Goal: Task Accomplishment & Management: Manage account settings

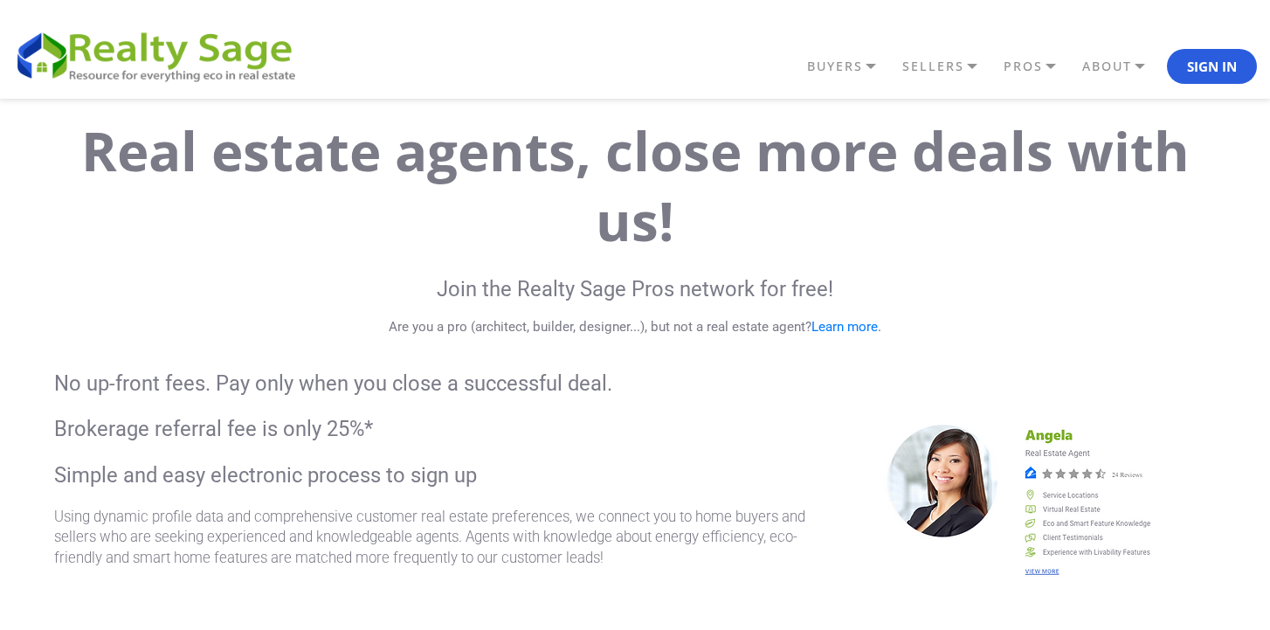
scroll to position [34, 0]
click at [1213, 69] on button "Sign In" at bounding box center [1212, 66] width 90 height 35
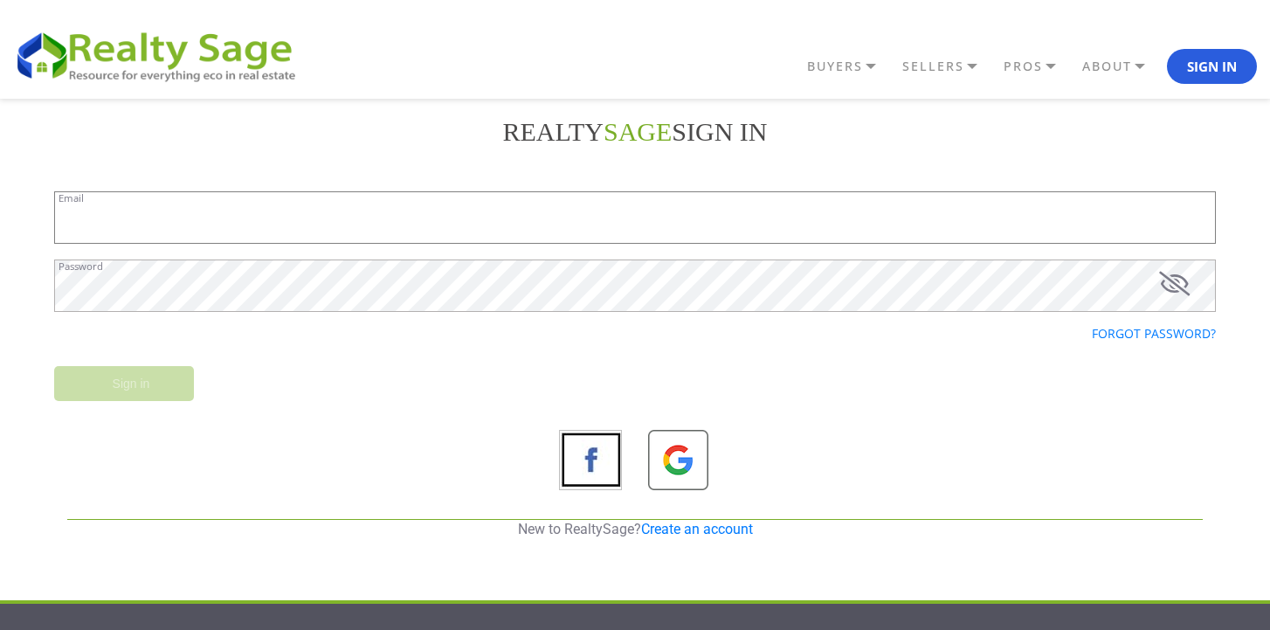
click at [884, 220] on input "Email" at bounding box center [635, 217] width 1162 height 52
type input "[PERSON_NAME][EMAIL_ADDRESS][DOMAIN_NAME]"
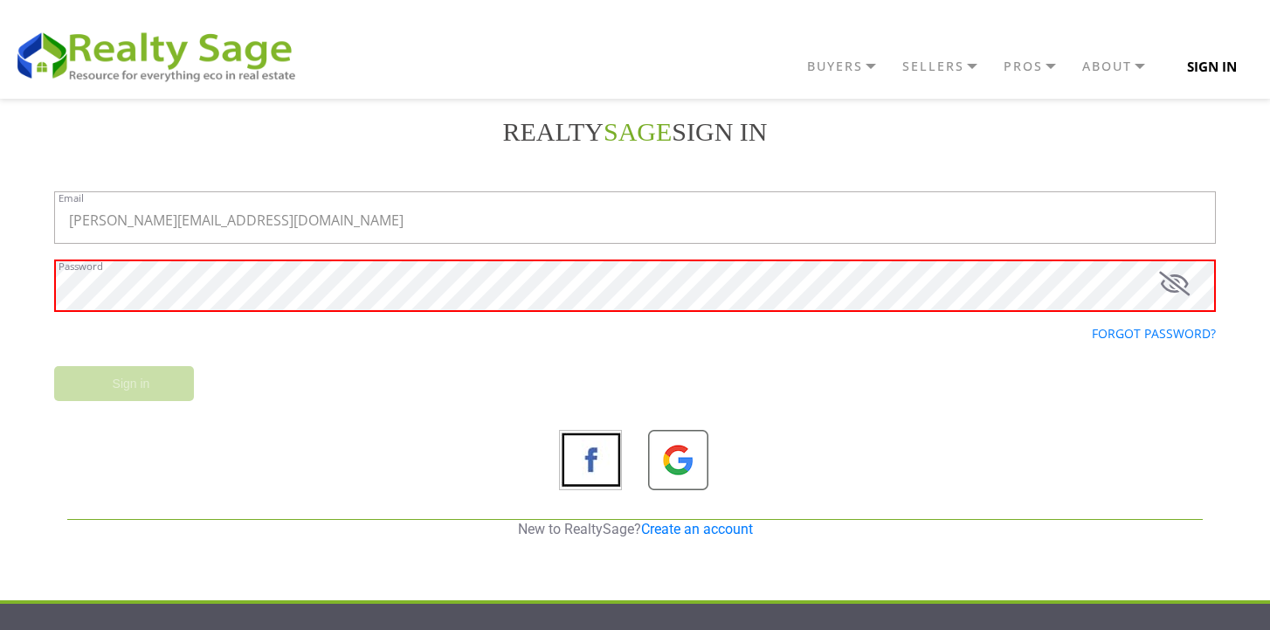
click at [1231, 71] on button "Sign In" at bounding box center [1212, 66] width 90 height 35
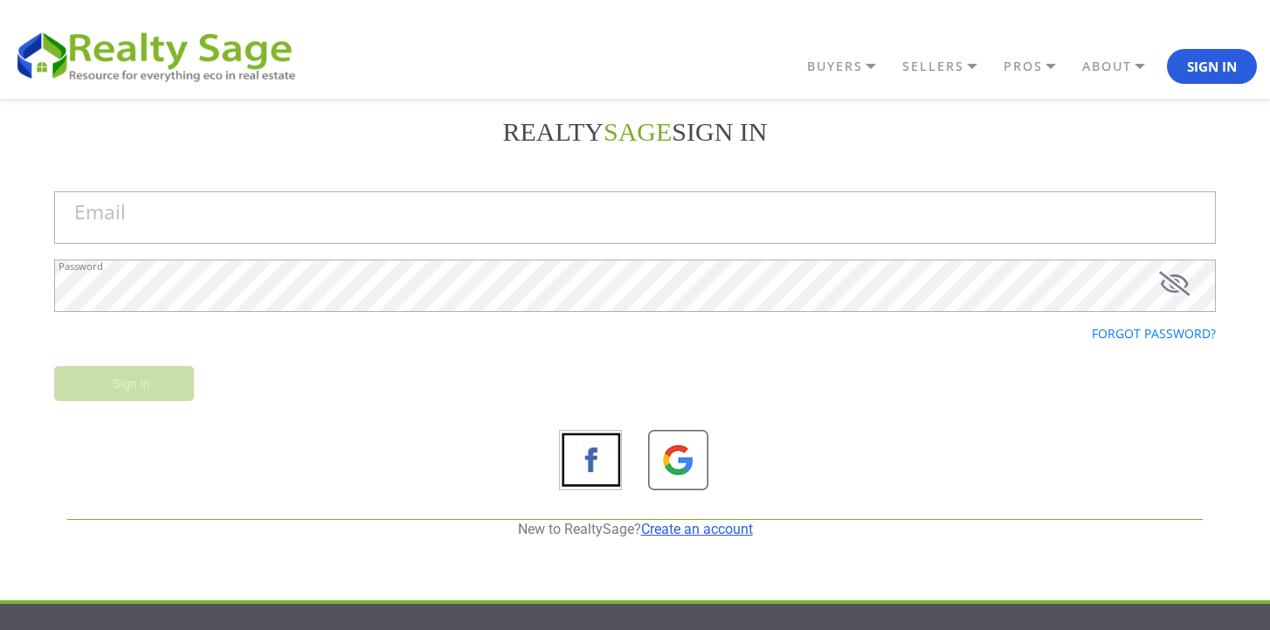
click at [707, 530] on link "Create an account" at bounding box center [697, 529] width 112 height 17
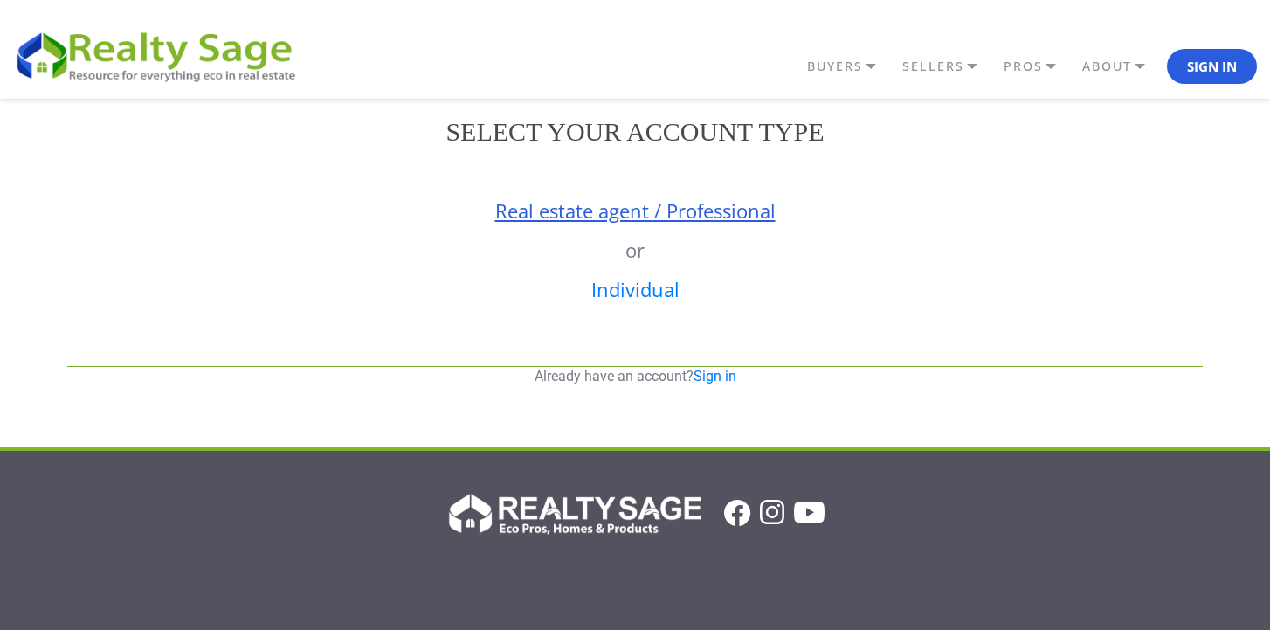
click at [686, 219] on link "Real estate agent / Professional" at bounding box center [635, 210] width 280 height 26
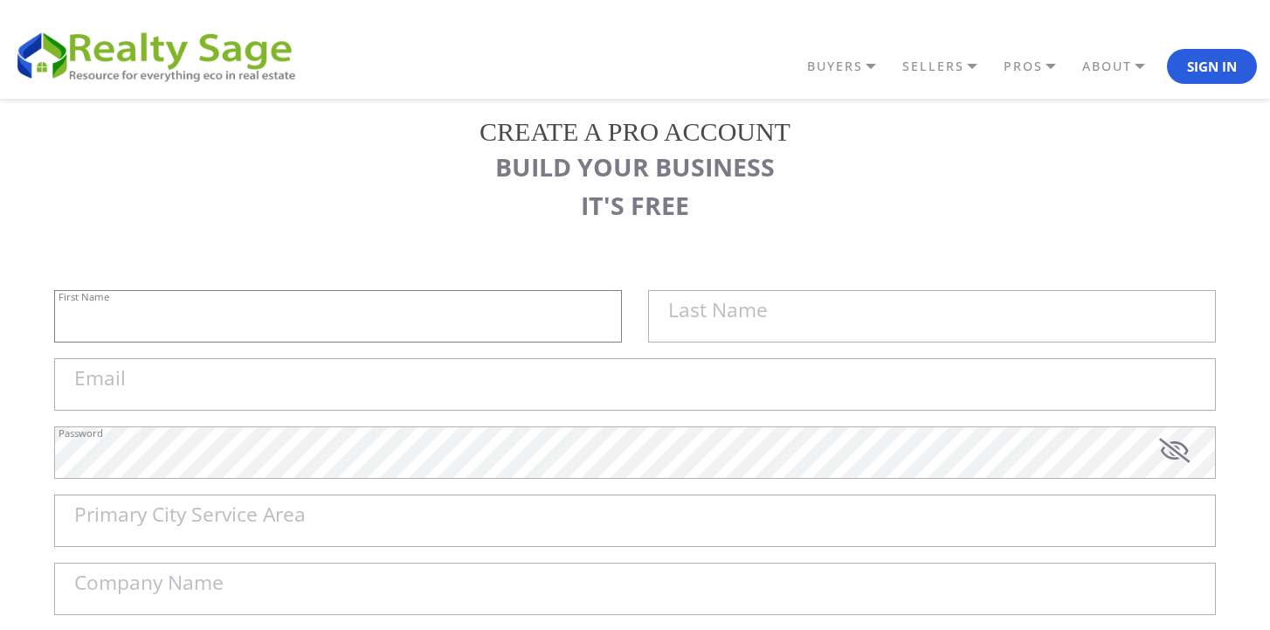
click at [524, 324] on input "First Name" at bounding box center [338, 316] width 568 height 52
type input "k"
type input "[PERSON_NAME]"
click at [769, 312] on input "text" at bounding box center [932, 316] width 568 height 52
type input "[PERSON_NAME]"
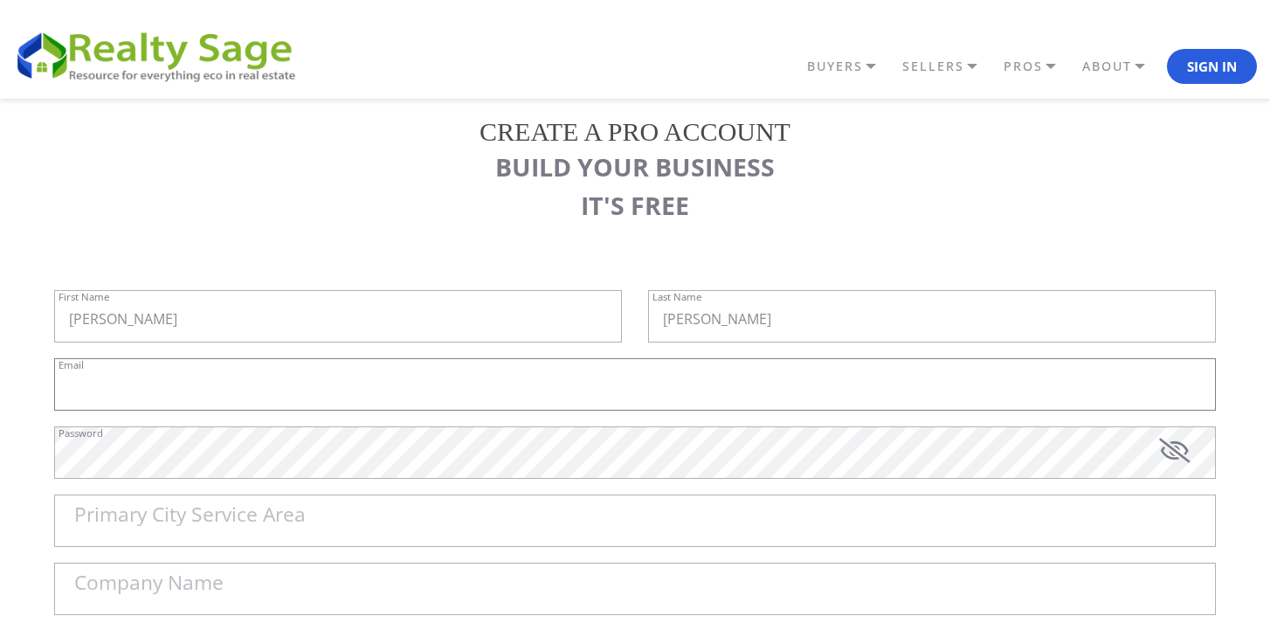
click at [698, 381] on input "Email" at bounding box center [635, 384] width 1162 height 52
type input "[PERSON_NAME][EMAIL_ADDRESS][DOMAIN_NAME]"
click at [493, 501] on input "Primary City Service Area" at bounding box center [635, 520] width 1162 height 52
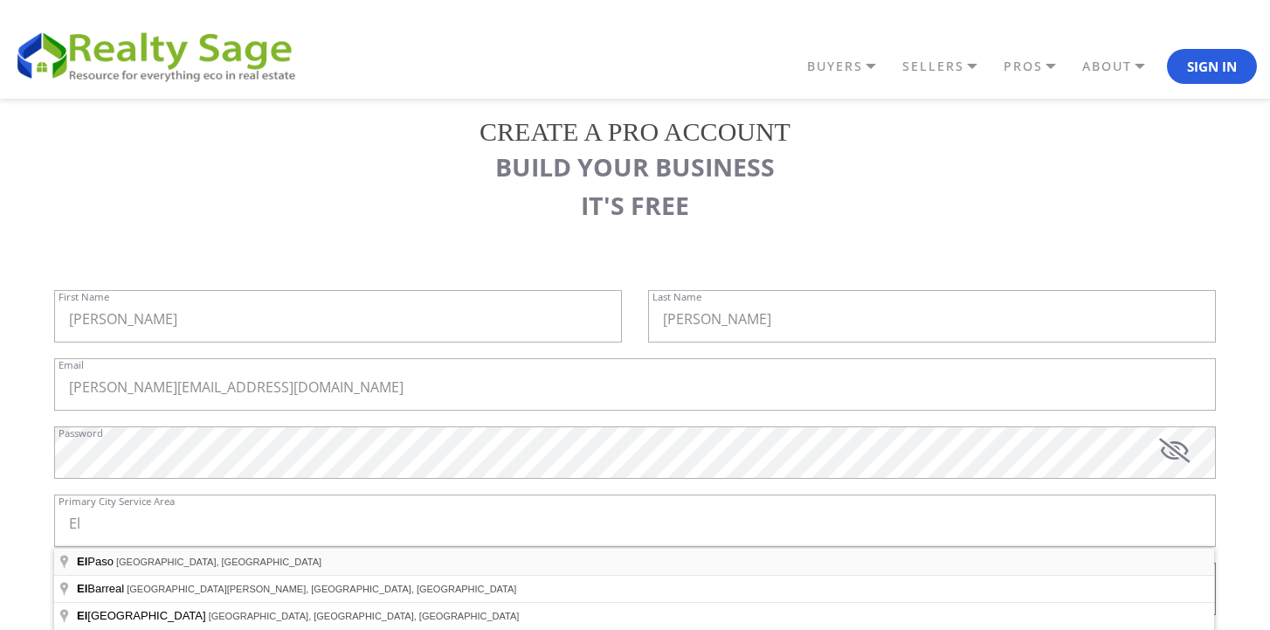
type input "El Paso, TX, USA"
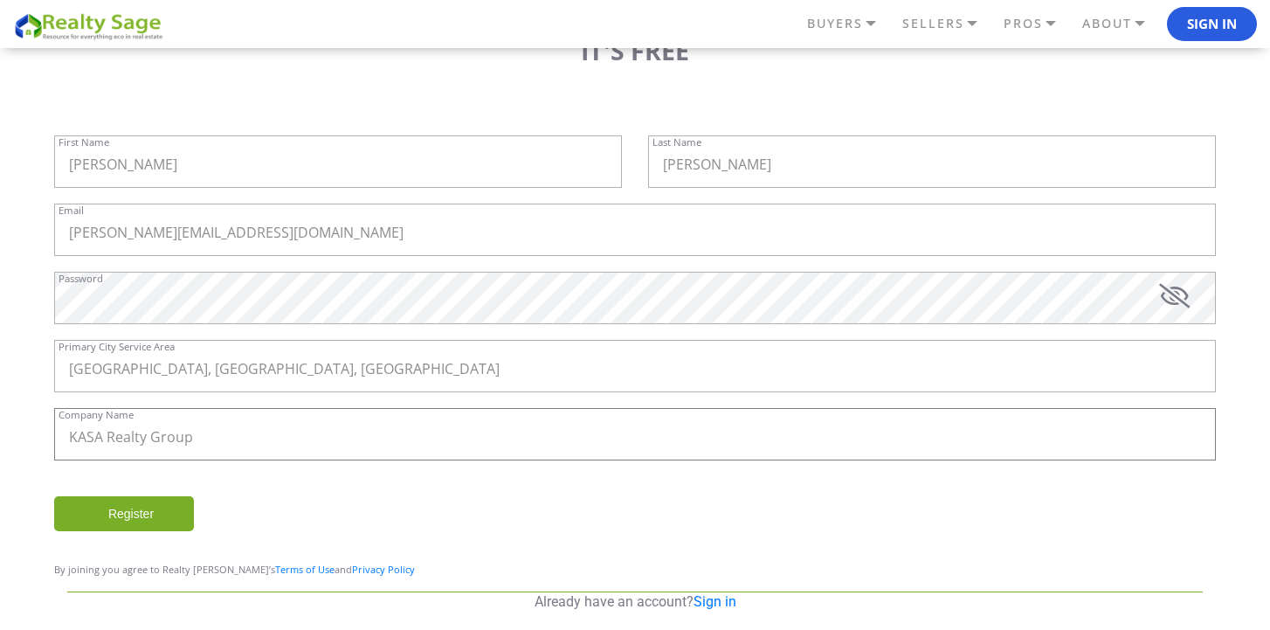
scroll to position [156, 0]
type input "KASA Realty Group"
click at [179, 518] on input "Register" at bounding box center [124, 511] width 140 height 35
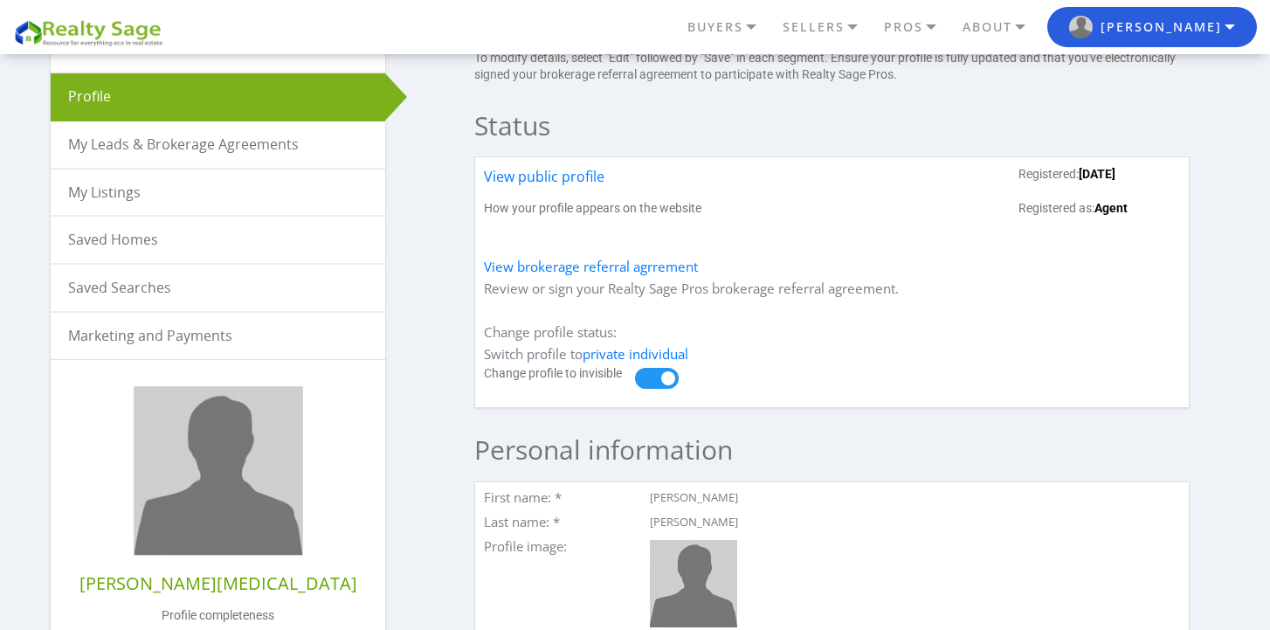
scroll to position [119, 0]
click at [258, 508] on img at bounding box center [219, 470] width 168 height 168
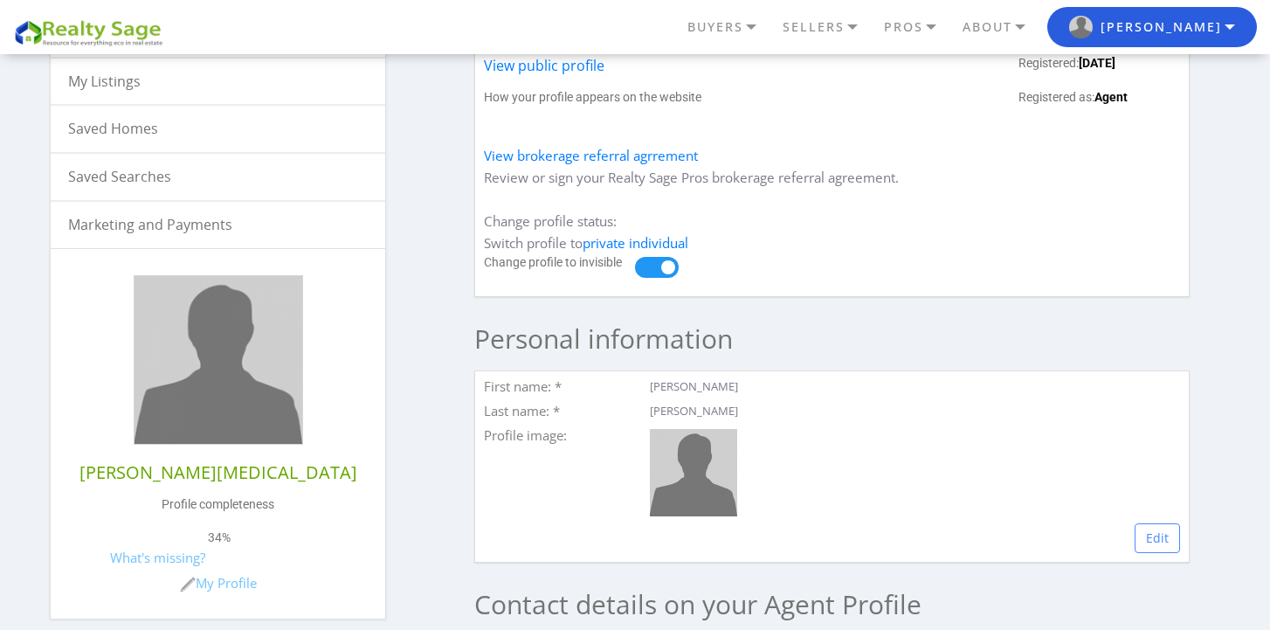
scroll to position [231, 0]
click at [242, 585] on link "My Profile" at bounding box center [218, 580] width 77 height 17
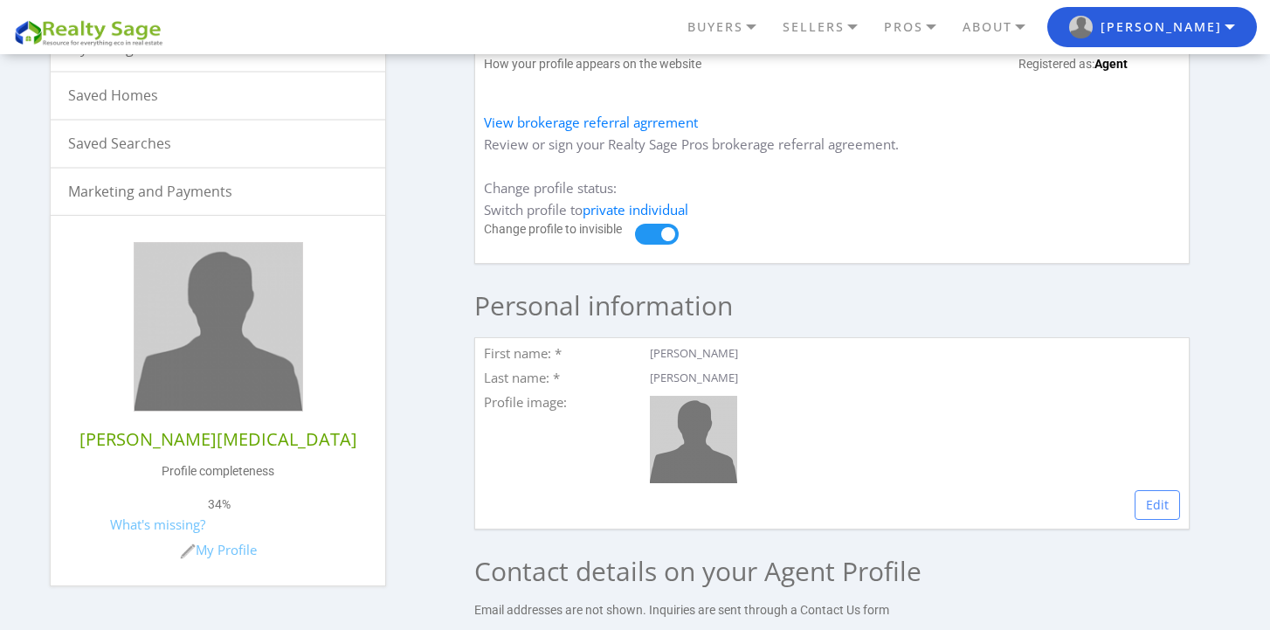
scroll to position [263, 0]
click at [1176, 500] on link "Edit" at bounding box center [1157, 504] width 45 height 30
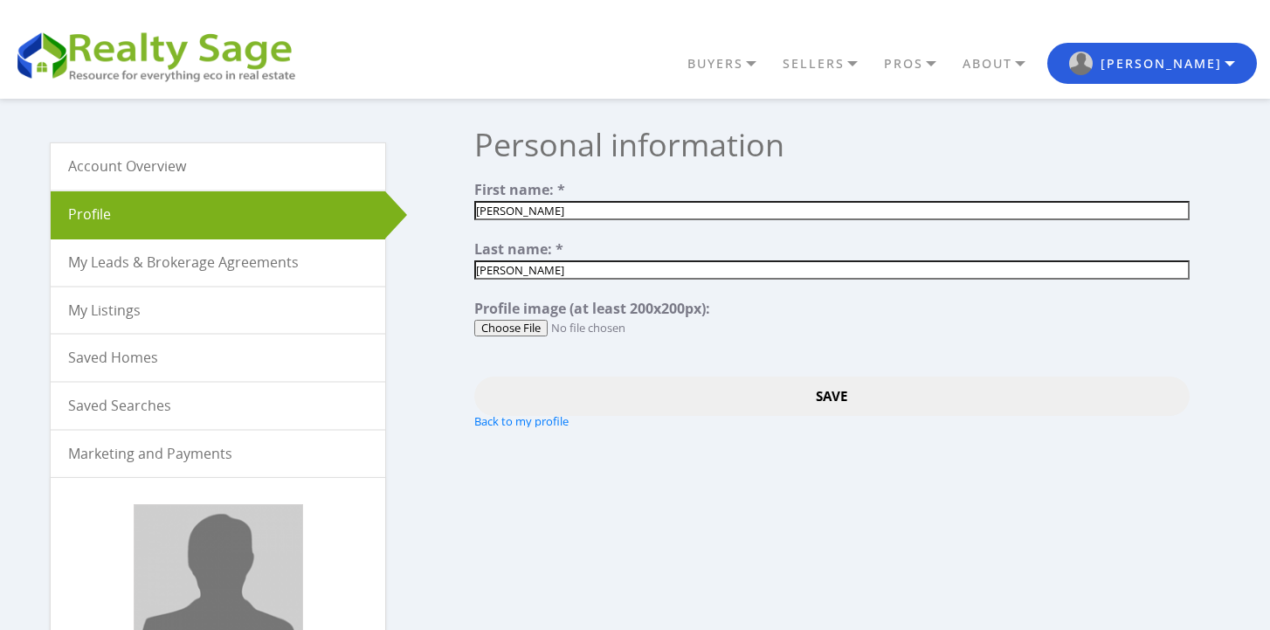
click at [538, 325] on input "file" at bounding box center [831, 328] width 715 height 17
type input "C:\fakepath\Kasa_267-2-2.jpeg"
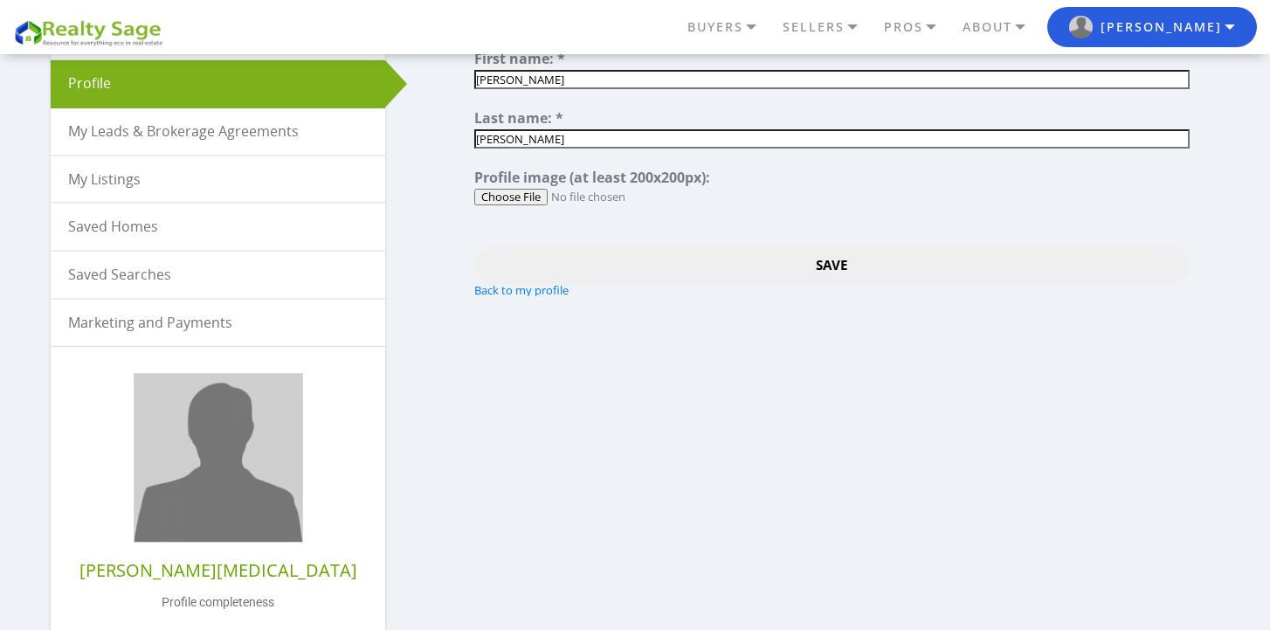
scroll to position [163, 0]
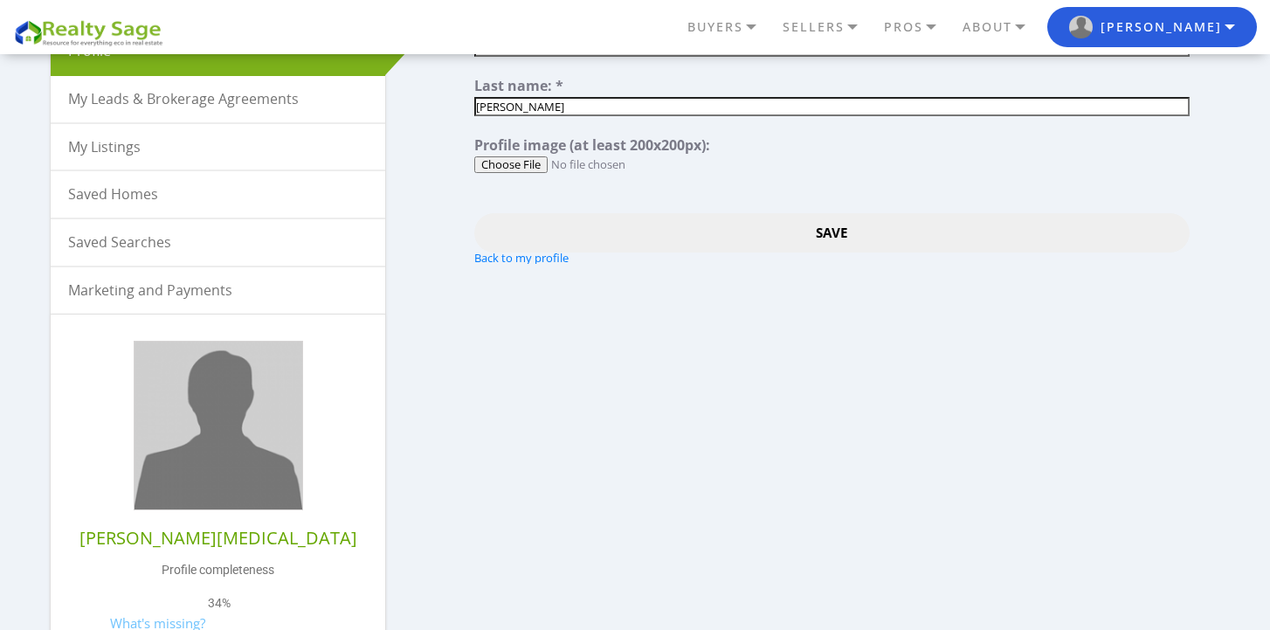
click at [866, 234] on input "Save" at bounding box center [831, 232] width 715 height 39
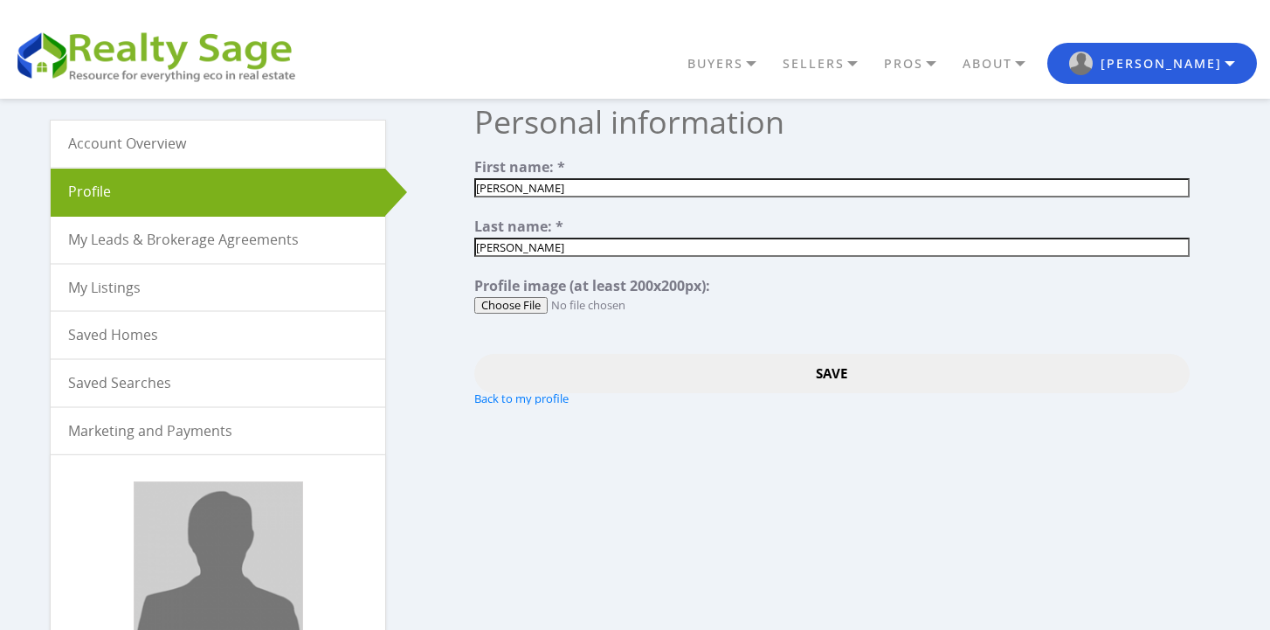
scroll to position [0, 0]
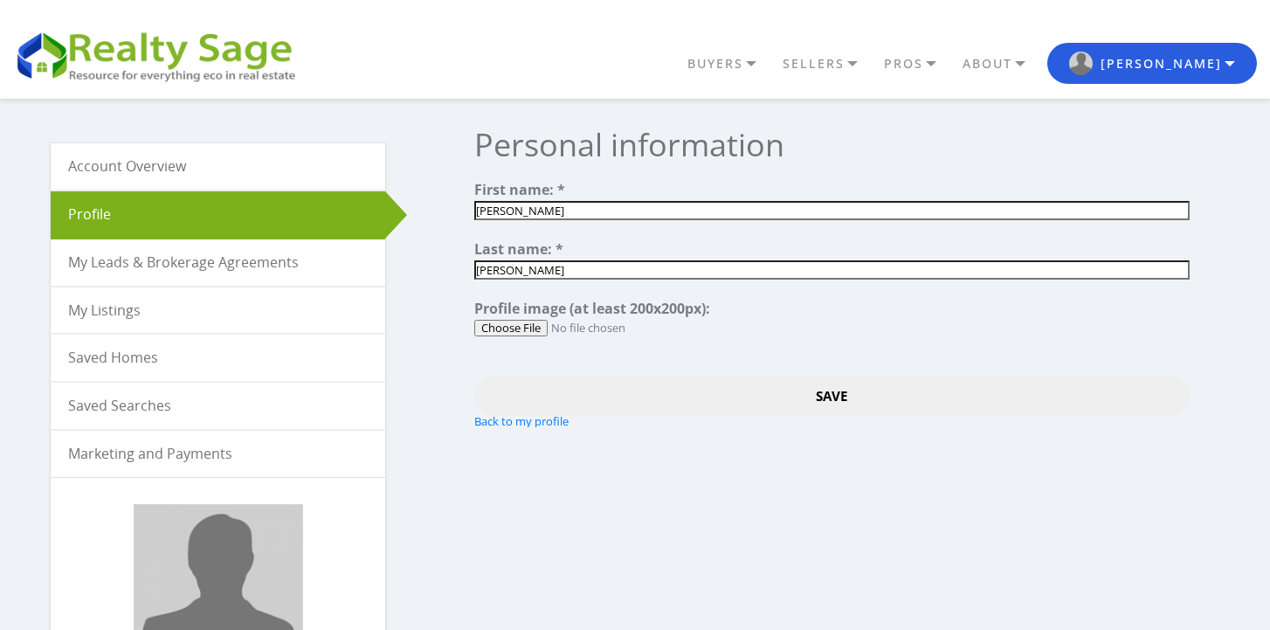
click at [830, 397] on input "Save" at bounding box center [831, 395] width 715 height 39
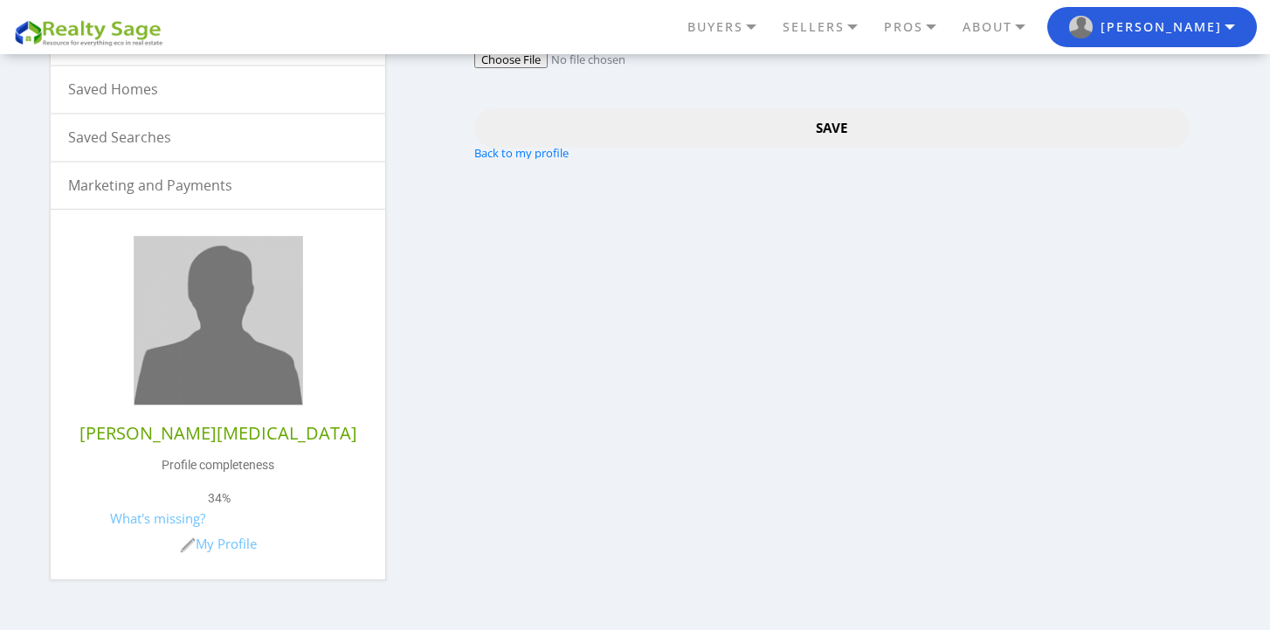
scroll to position [274, 0]
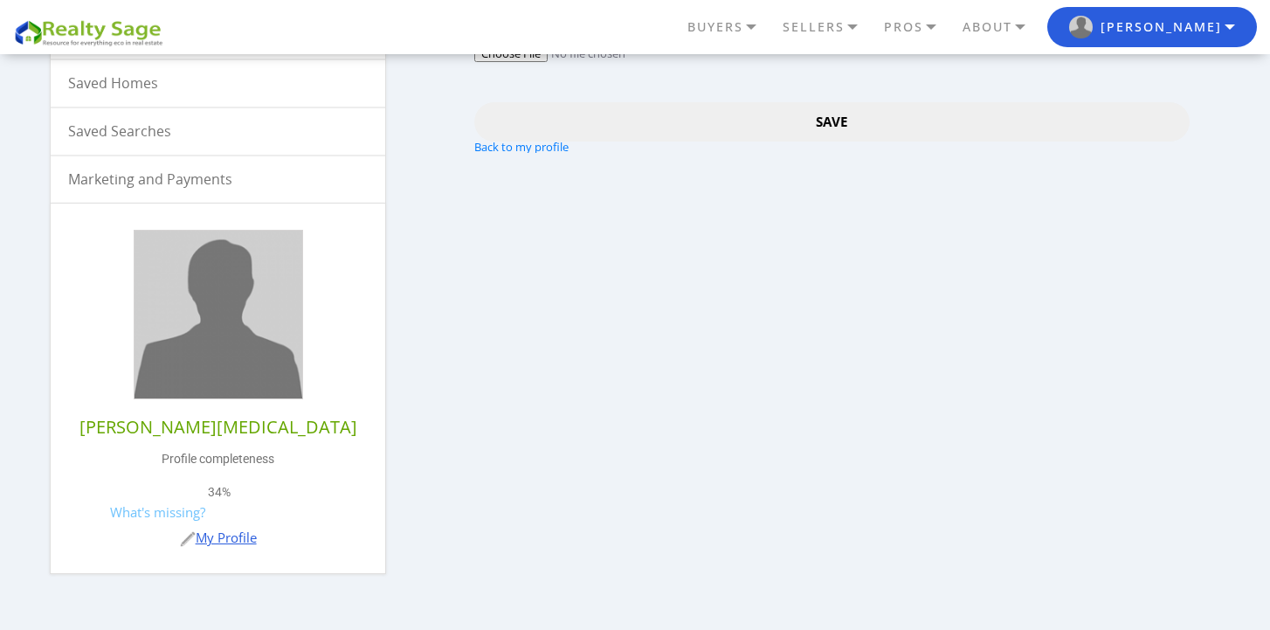
click at [250, 541] on link "My Profile" at bounding box center [218, 536] width 77 height 17
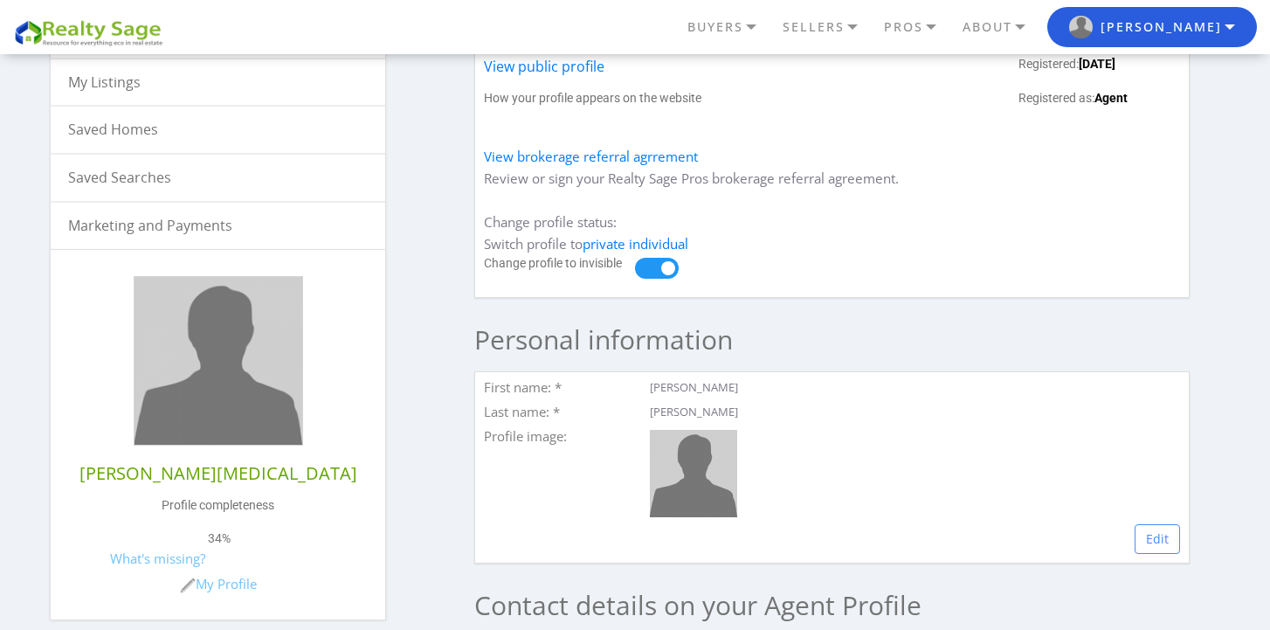
scroll to position [231, 0]
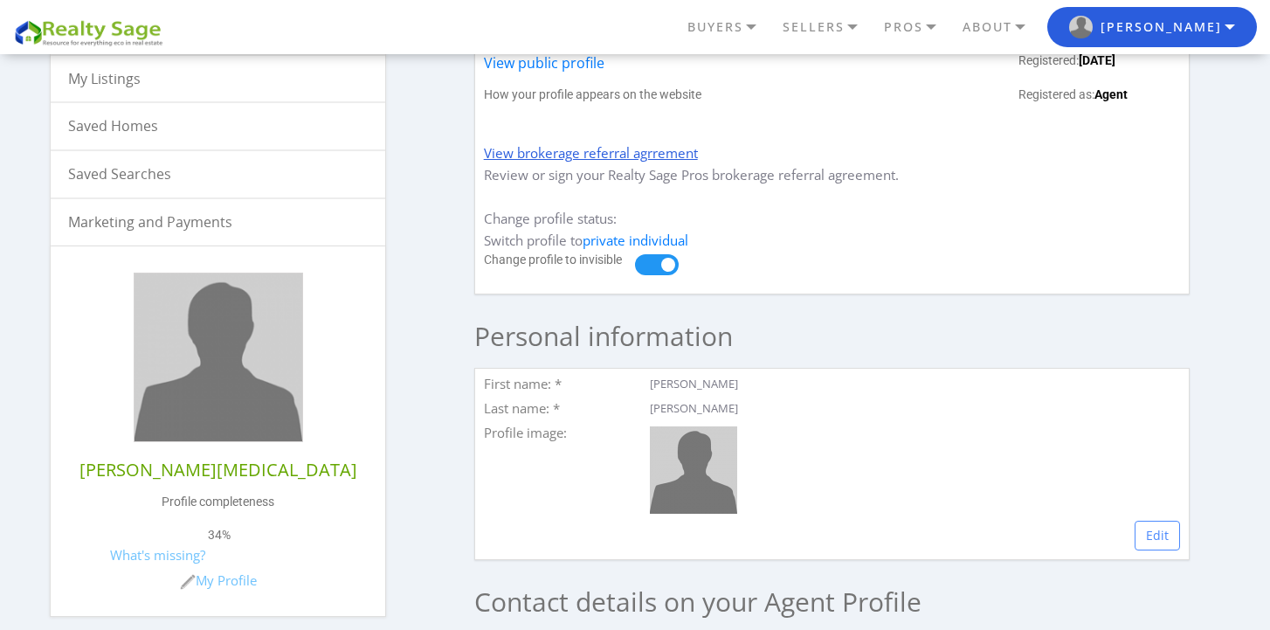
click at [623, 156] on link "View brokerage referral agrrement" at bounding box center [591, 152] width 214 height 17
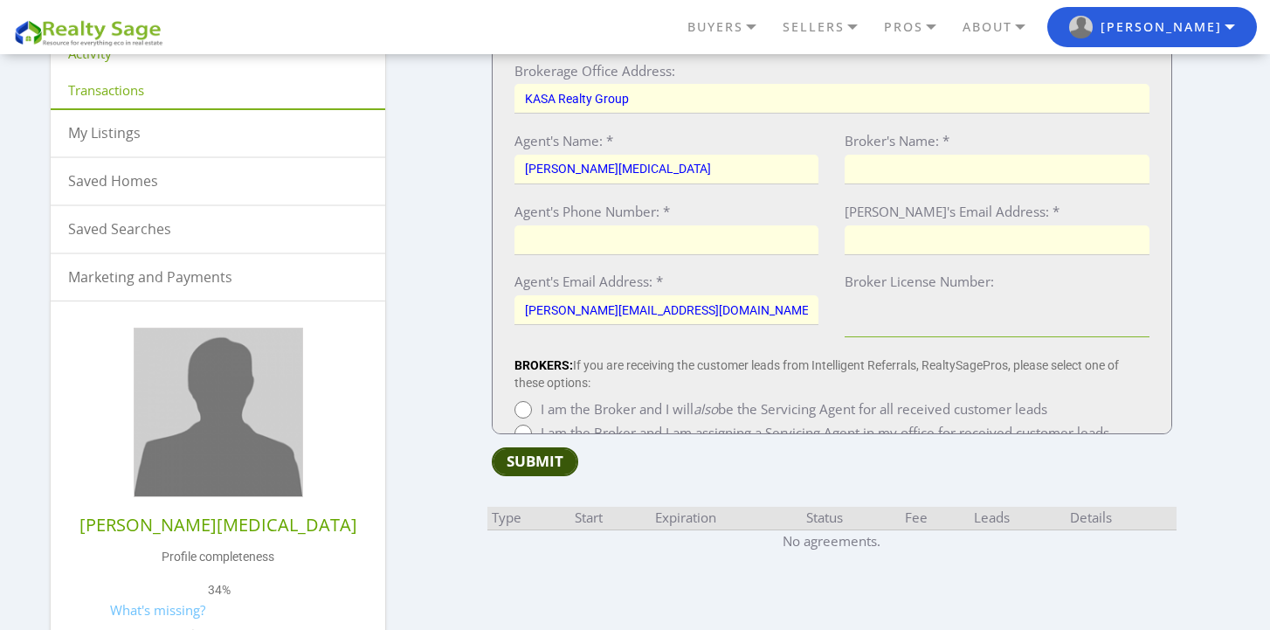
scroll to position [394, 0]
click at [769, 250] on input "Agent's Phone Number: *" at bounding box center [666, 239] width 304 height 30
type input "9153090815"
click at [923, 181] on input "Broker's Name: *" at bounding box center [997, 168] width 304 height 30
type input "[PERSON_NAME][MEDICAL_DATA]"
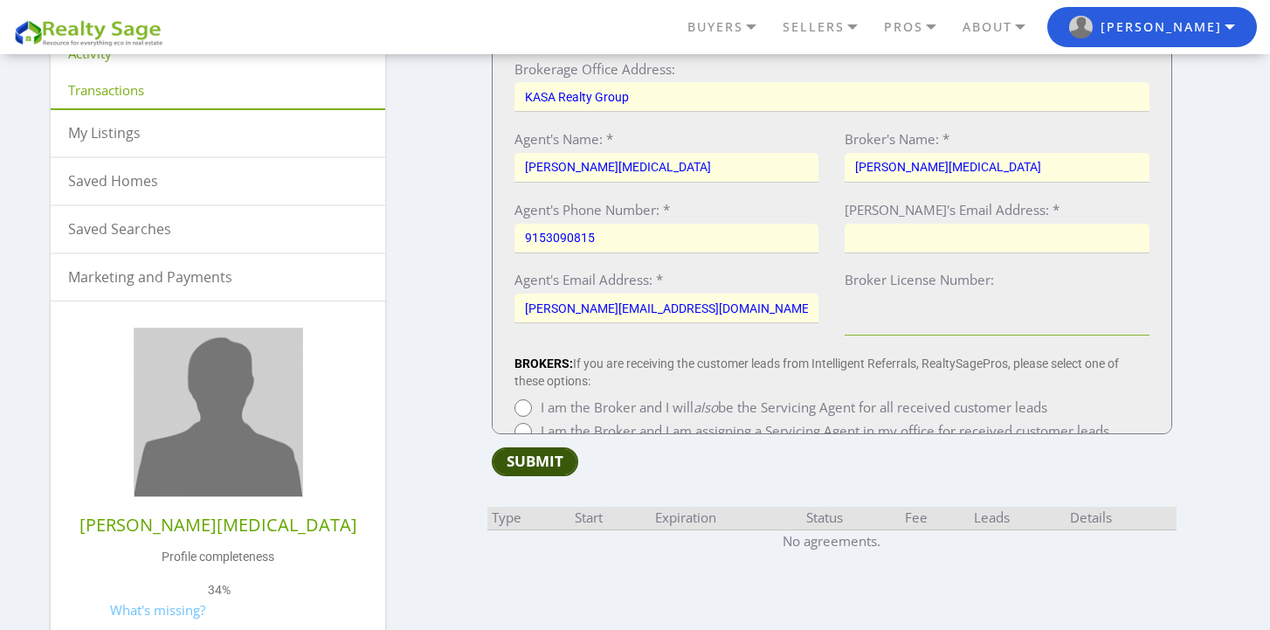
click at [913, 251] on input "[PERSON_NAME]'s Email Address: *" at bounding box center [997, 239] width 304 height 30
type input "karla@kasateam.com"
click at [875, 335] on input "Broker License Number:" at bounding box center [997, 314] width 304 height 42
type input "440035"
click at [527, 417] on input "I am the Broker and I will also be the Servicing Agent for all received custome…" at bounding box center [522, 407] width 17 height 17
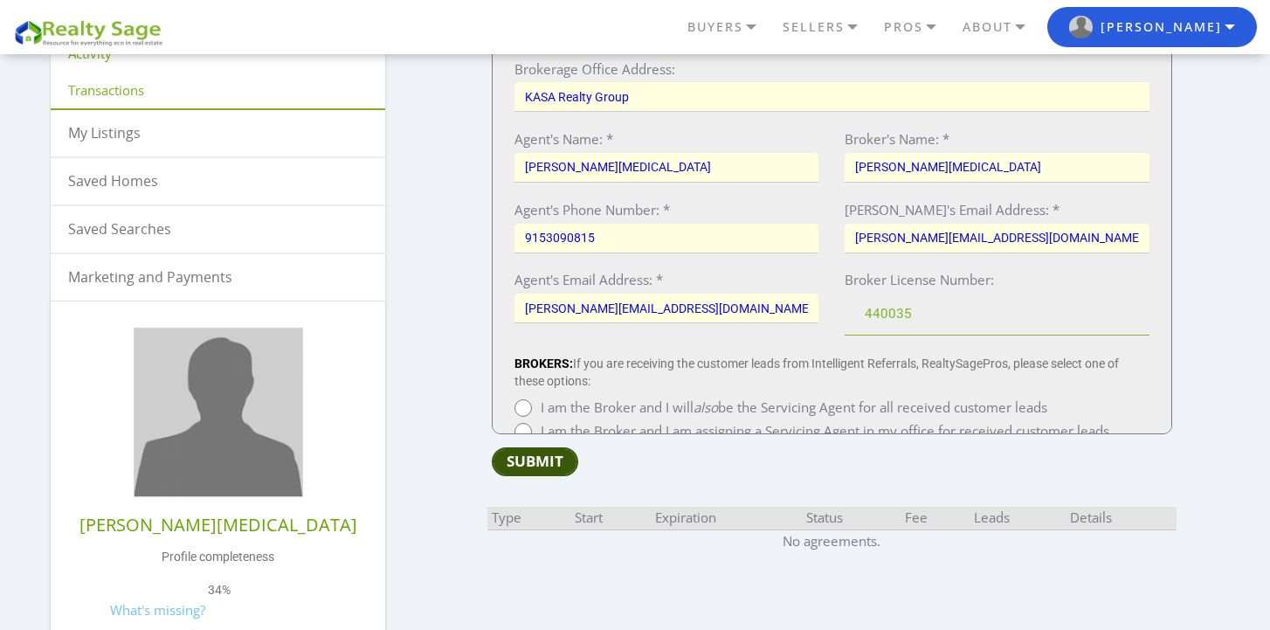
radio input "true"
type input "August 19, 2025"
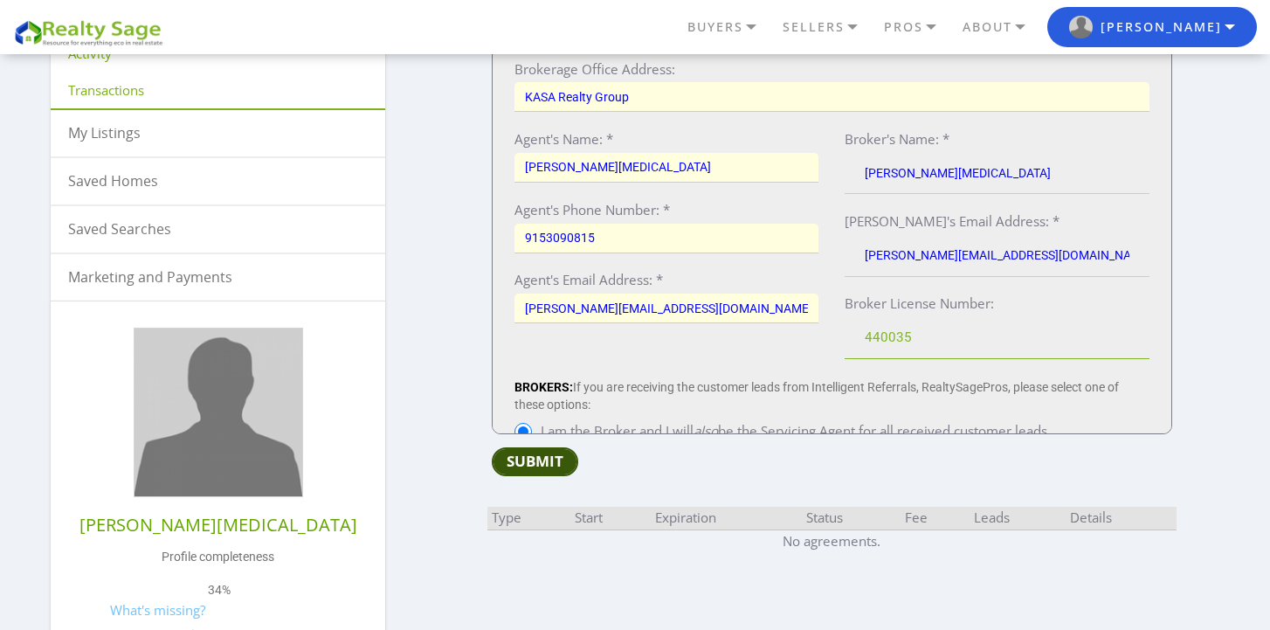
click at [545, 467] on input "Submit" at bounding box center [535, 461] width 86 height 29
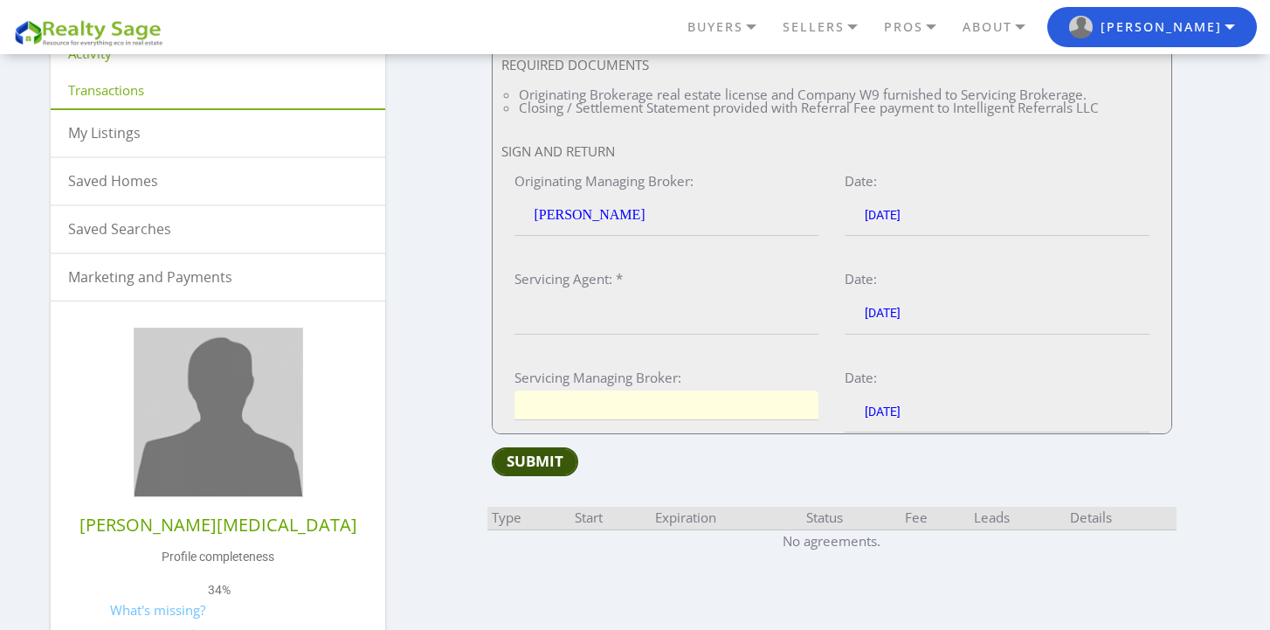
type input "K"
type input "Ka"
type input "Kar"
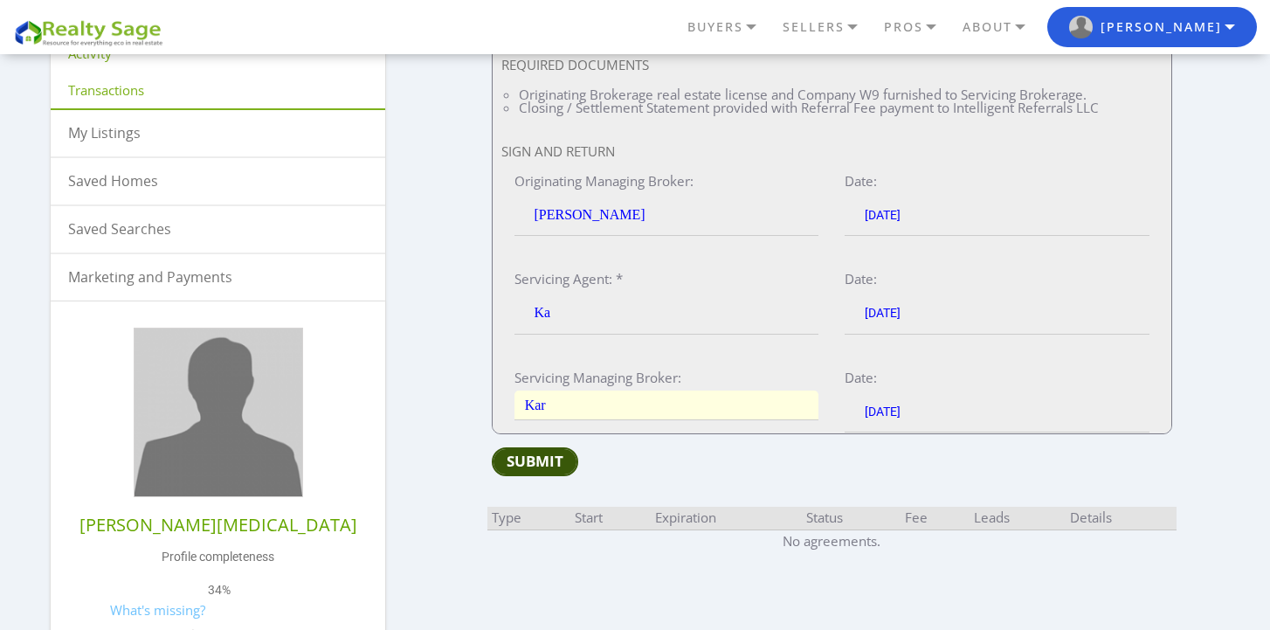
type input "Kar"
type input "Karl"
type input "[PERSON_NAME]"
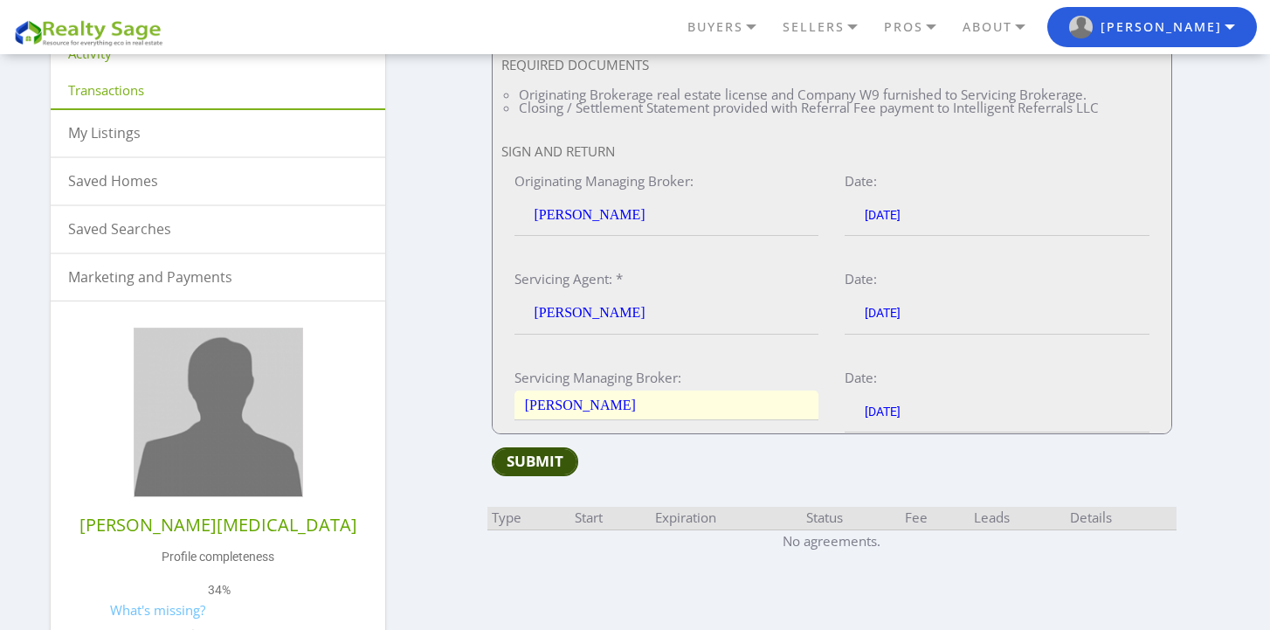
type input "[PERSON_NAME]"
type input "Karla R"
type input "Karla Ra"
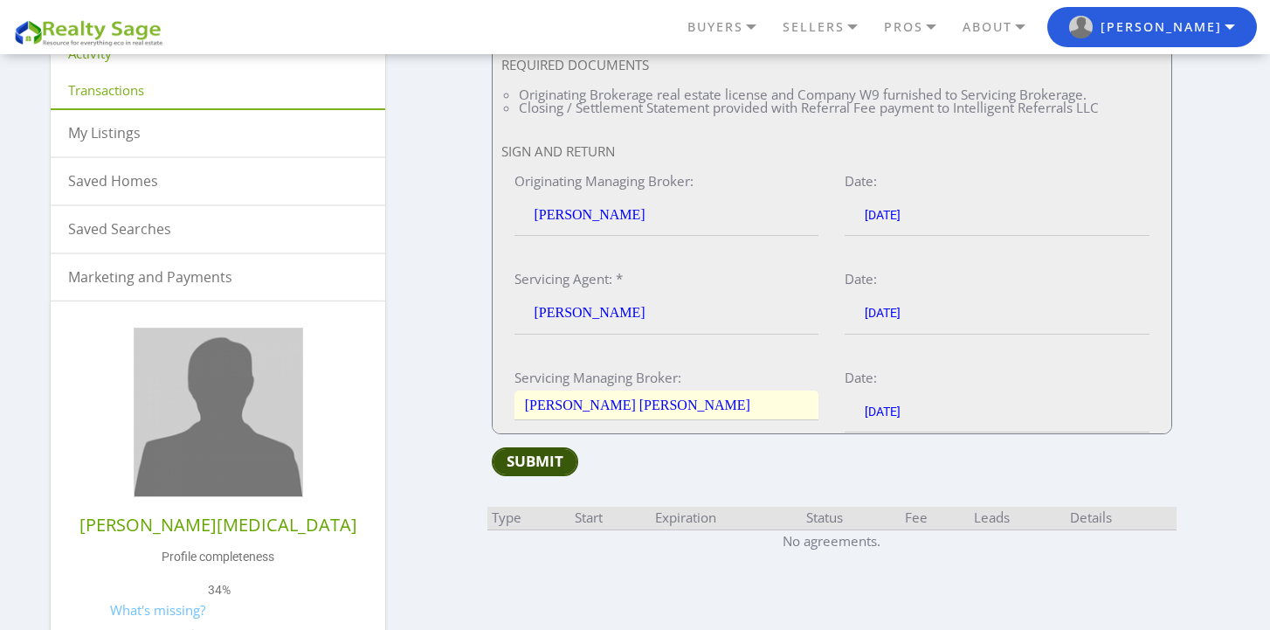
type input "Karla Ra"
type input "Karla Ray"
type input "Karla Rayo"
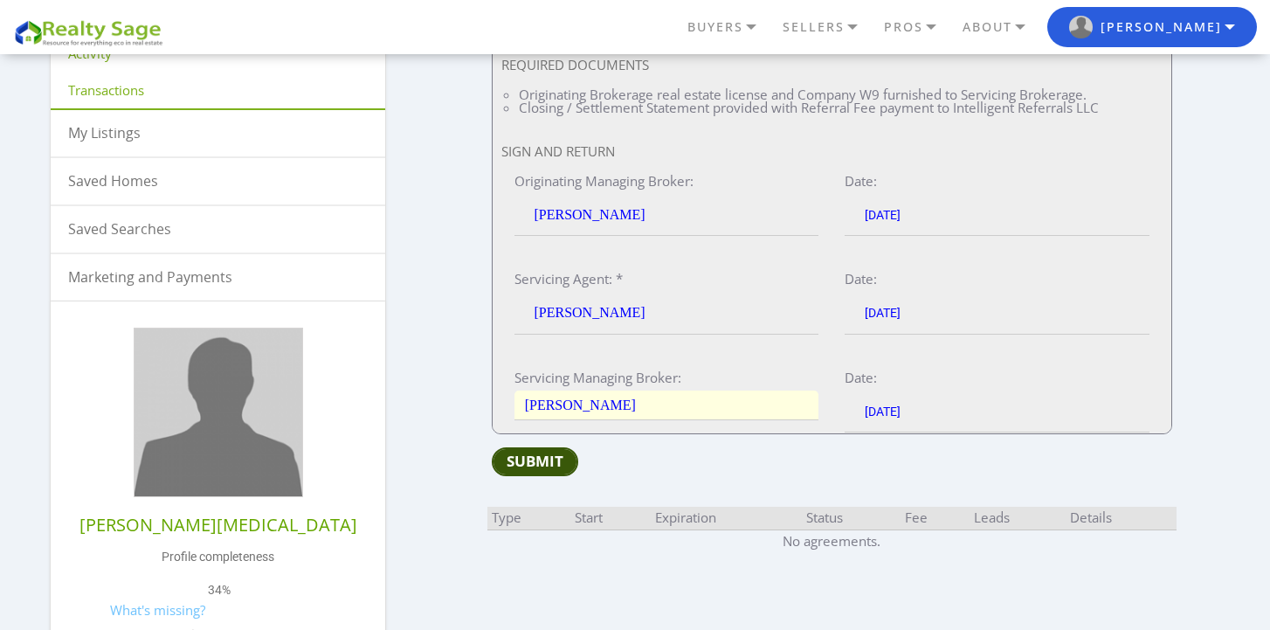
type input "[PERSON_NAME][MEDICAL_DATA]"
click at [544, 472] on input "Submit" at bounding box center [535, 461] width 86 height 29
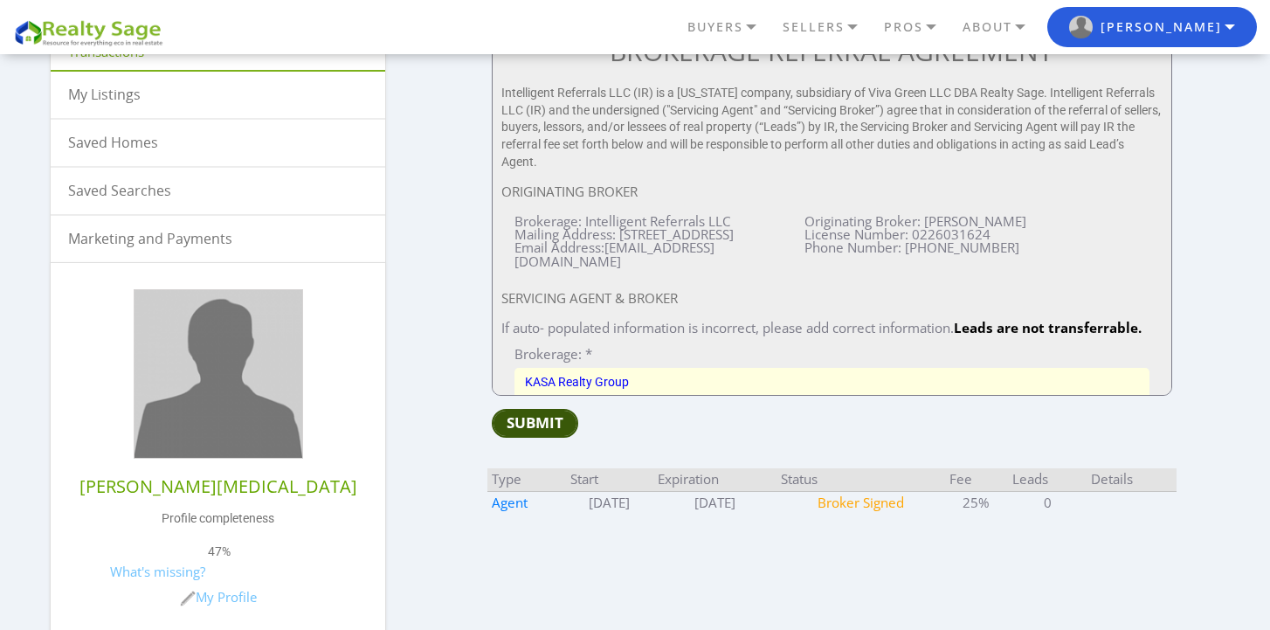
scroll to position [364, 0]
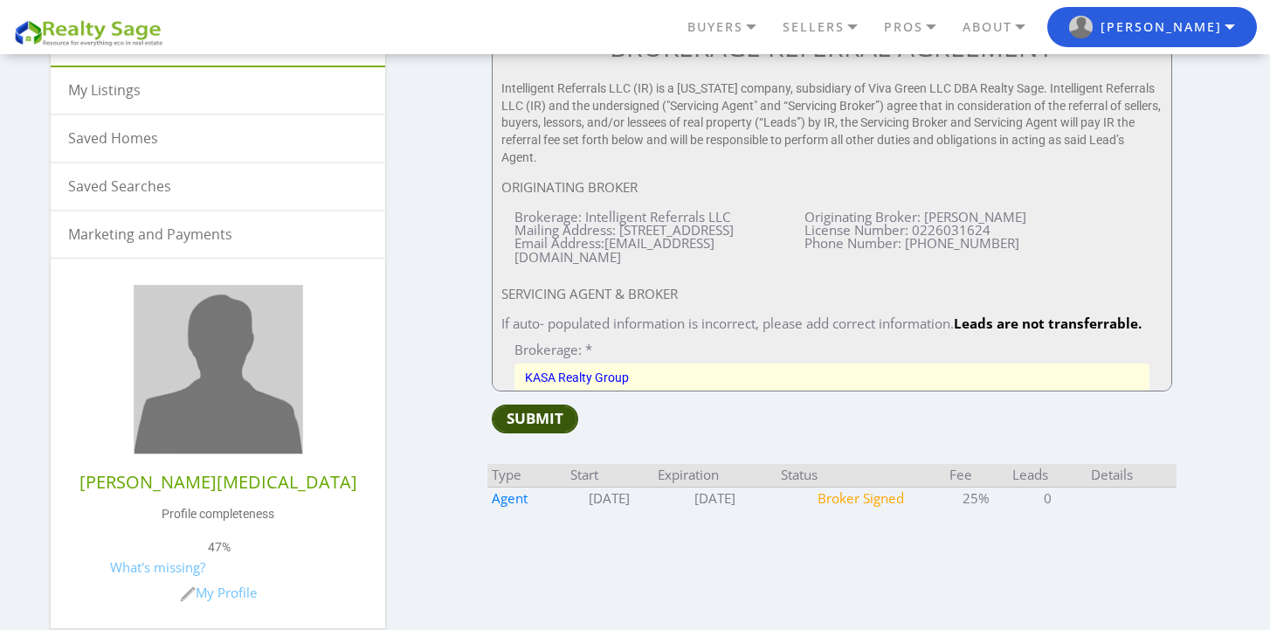
click at [524, 422] on input "Submit" at bounding box center [535, 418] width 86 height 29
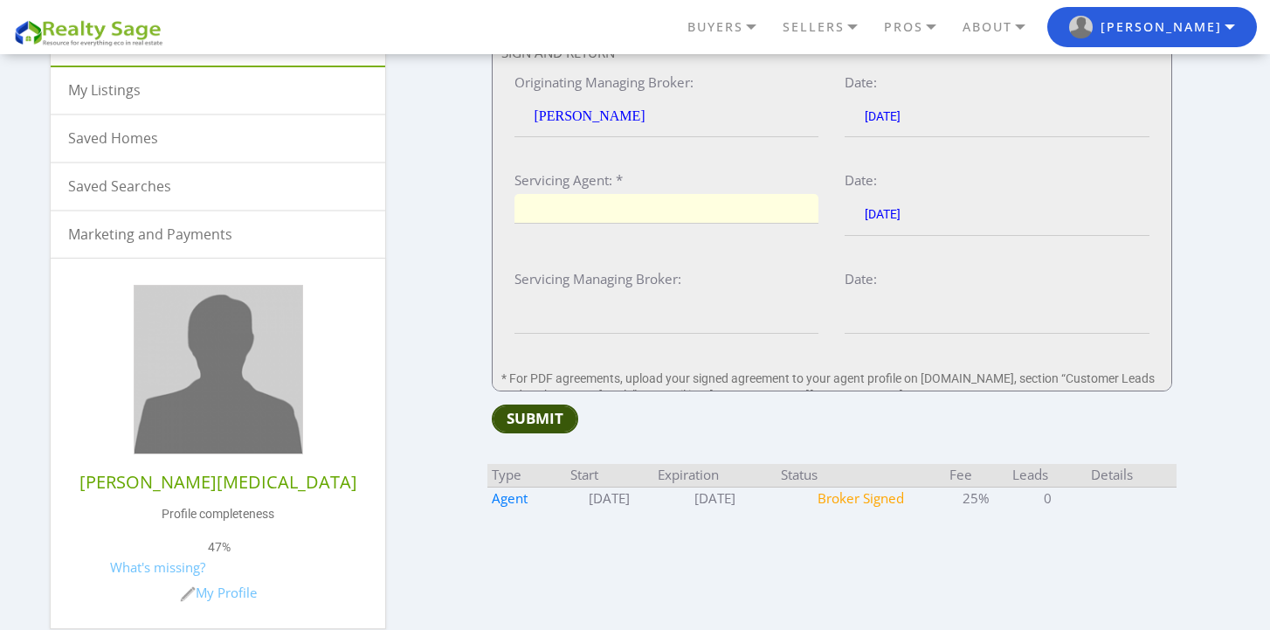
scroll to position [1708, 0]
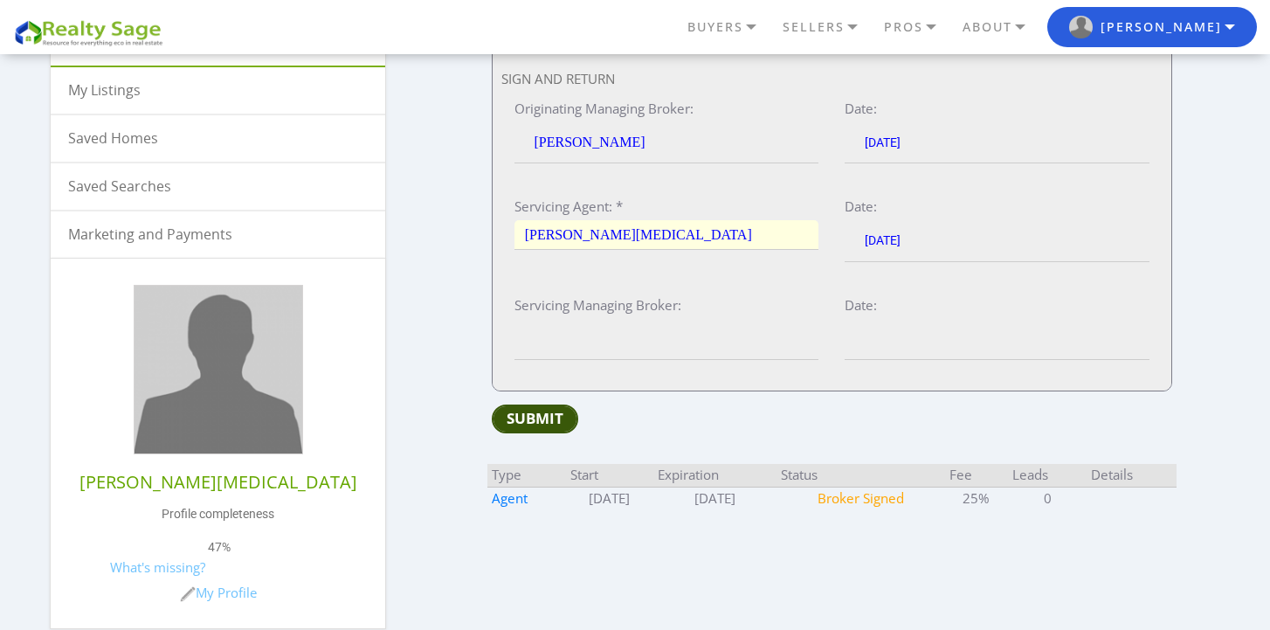
type input "[PERSON_NAME][MEDICAL_DATA]"
click at [548, 411] on input "Submit" at bounding box center [535, 418] width 86 height 29
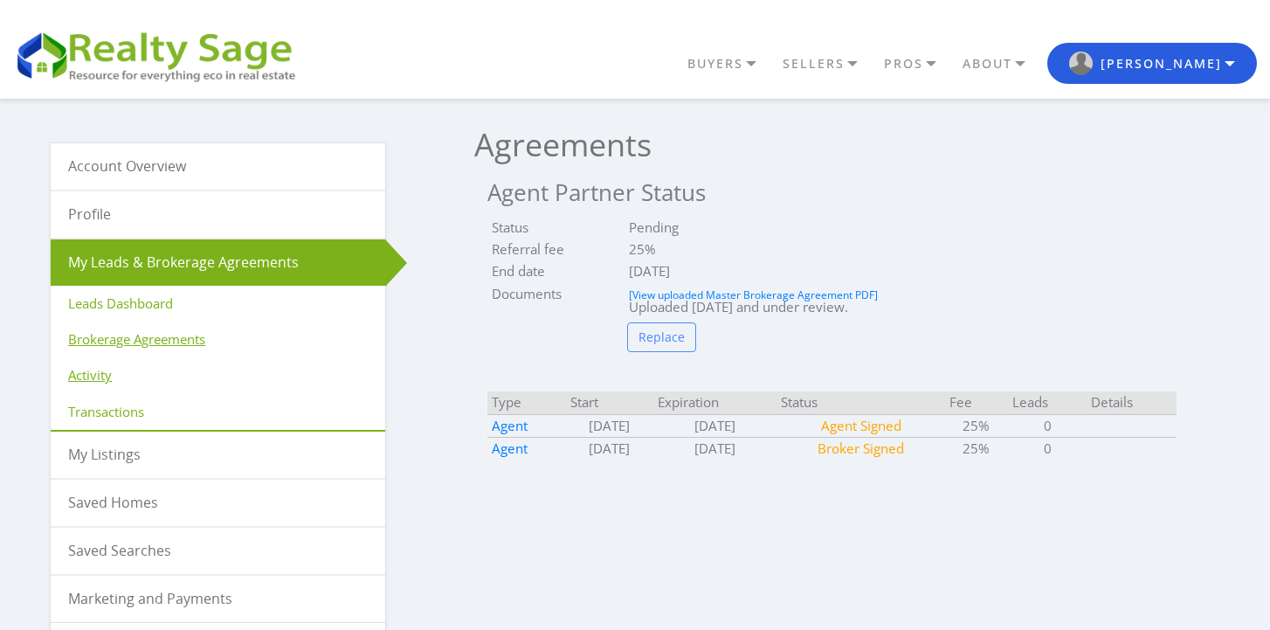
click at [157, 374] on link "Activity" at bounding box center [218, 375] width 335 height 36
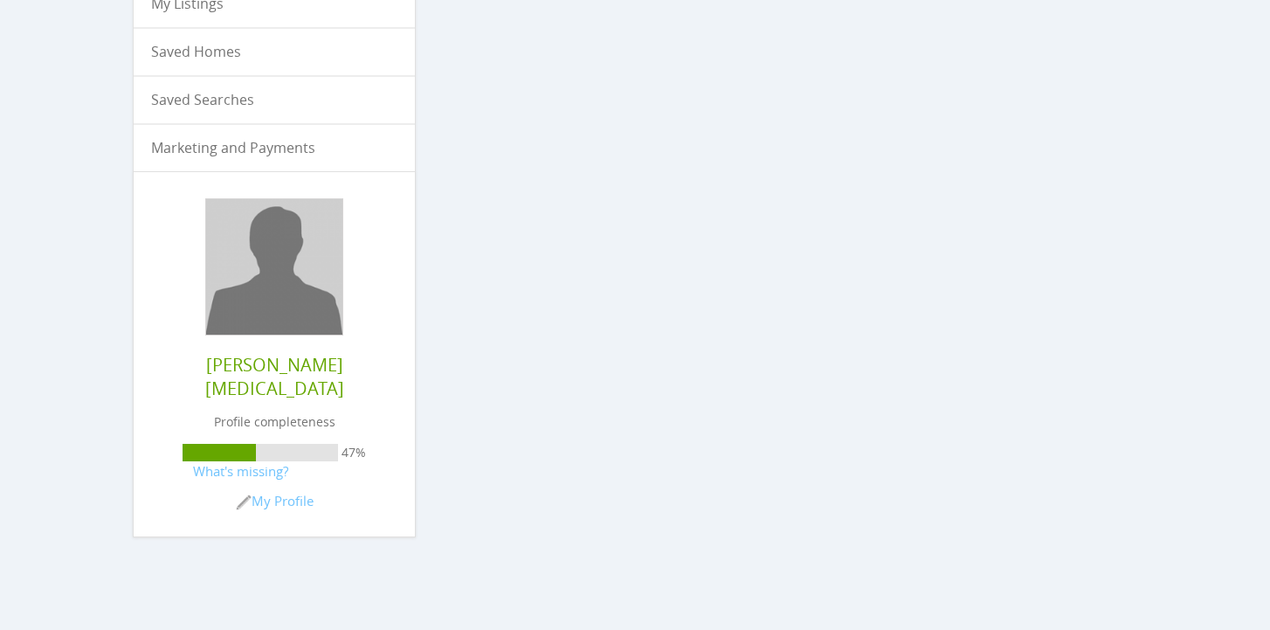
scroll to position [508, 0]
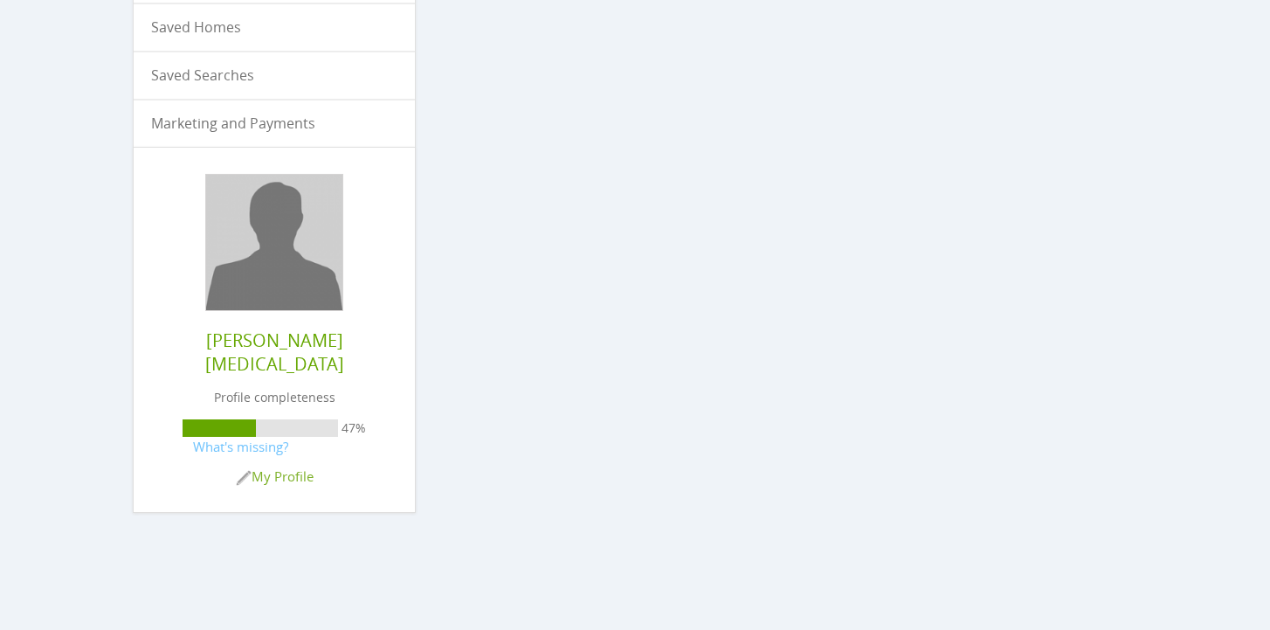
click at [304, 467] on link "My Profile" at bounding box center [275, 475] width 78 height 17
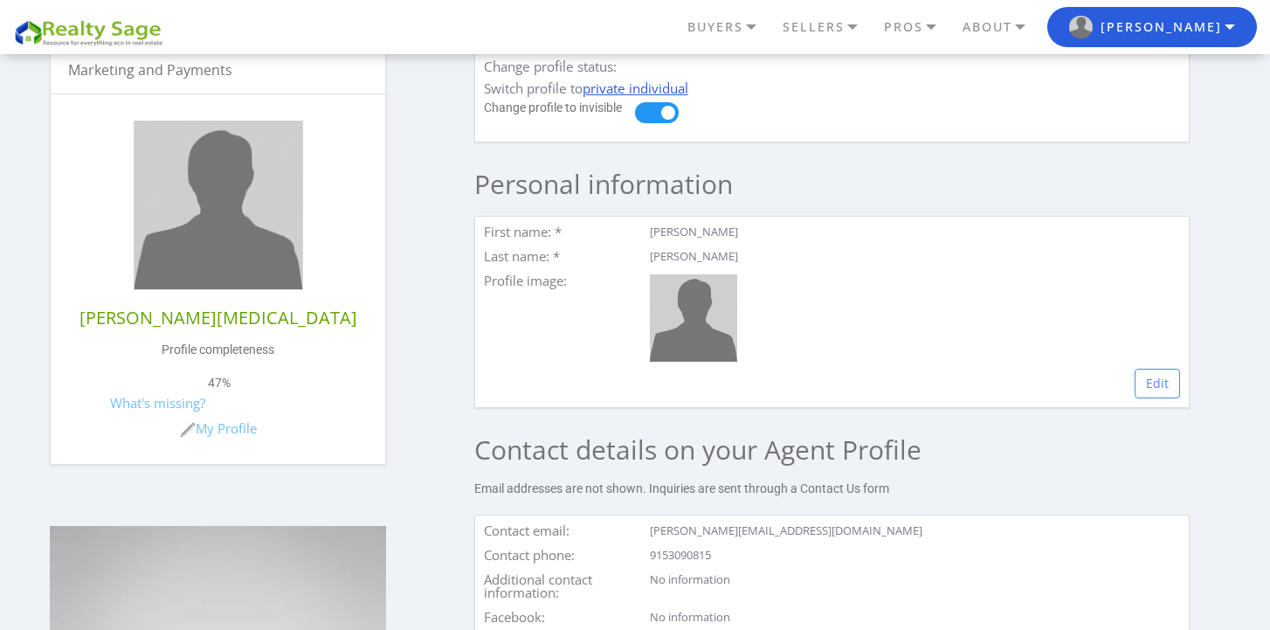
scroll to position [436, 0]
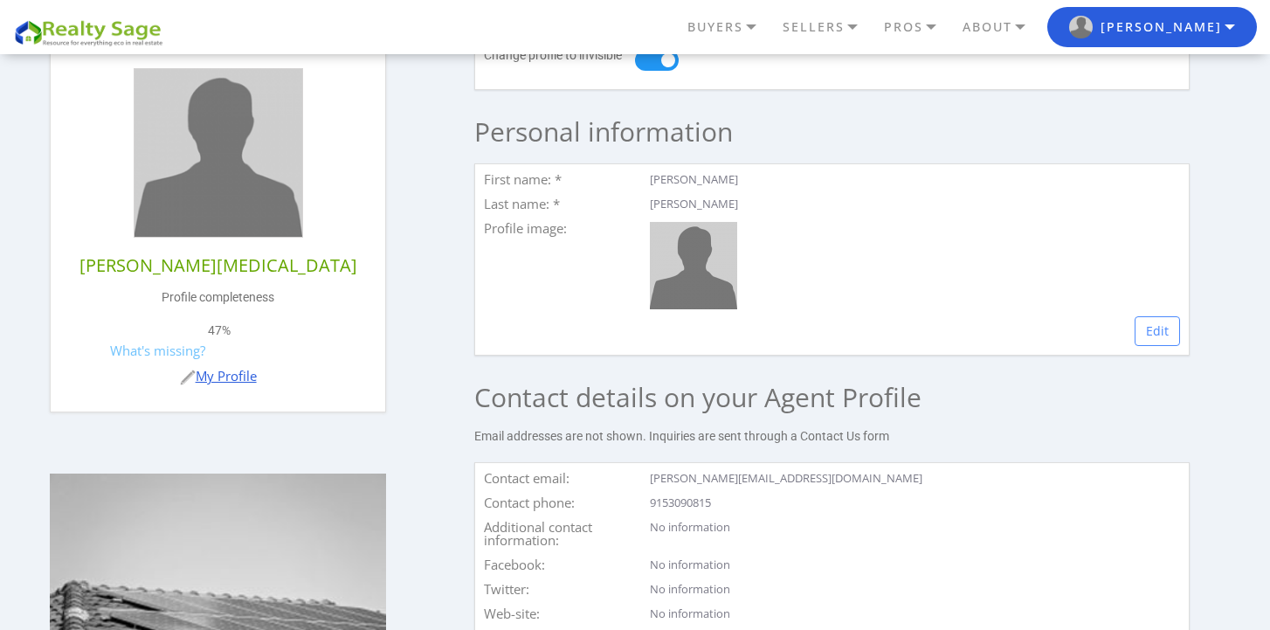
click at [212, 380] on link "My Profile" at bounding box center [218, 375] width 77 height 17
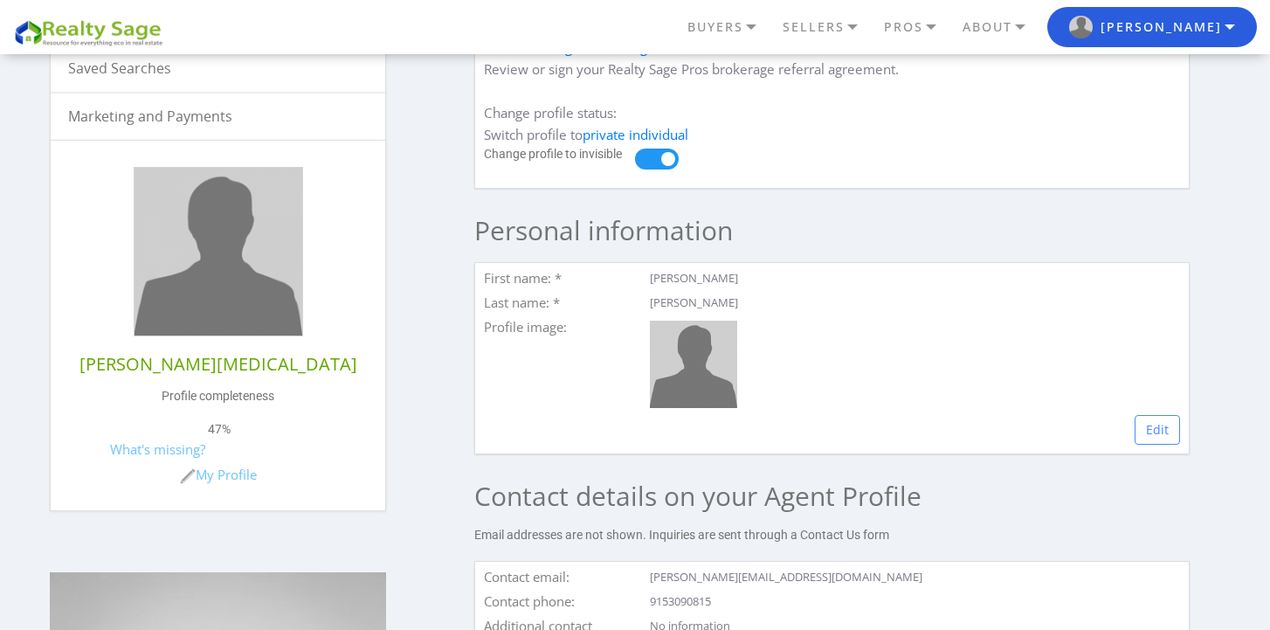
scroll to position [383, 0]
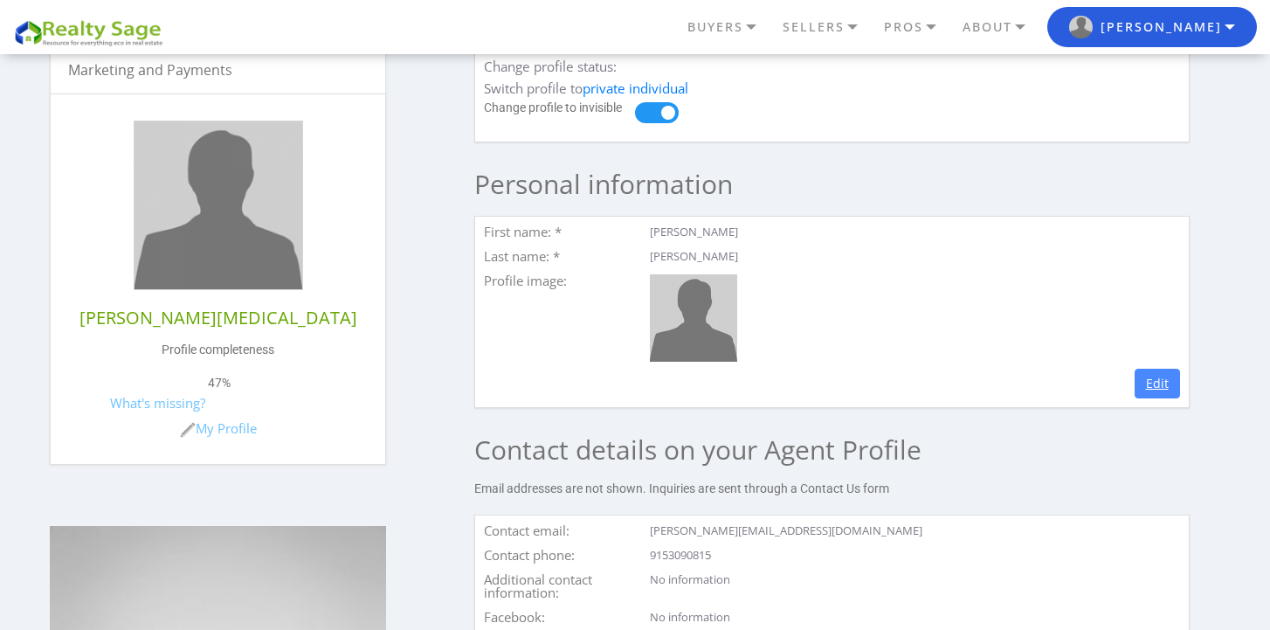
click at [1158, 389] on link "Edit" at bounding box center [1157, 384] width 45 height 30
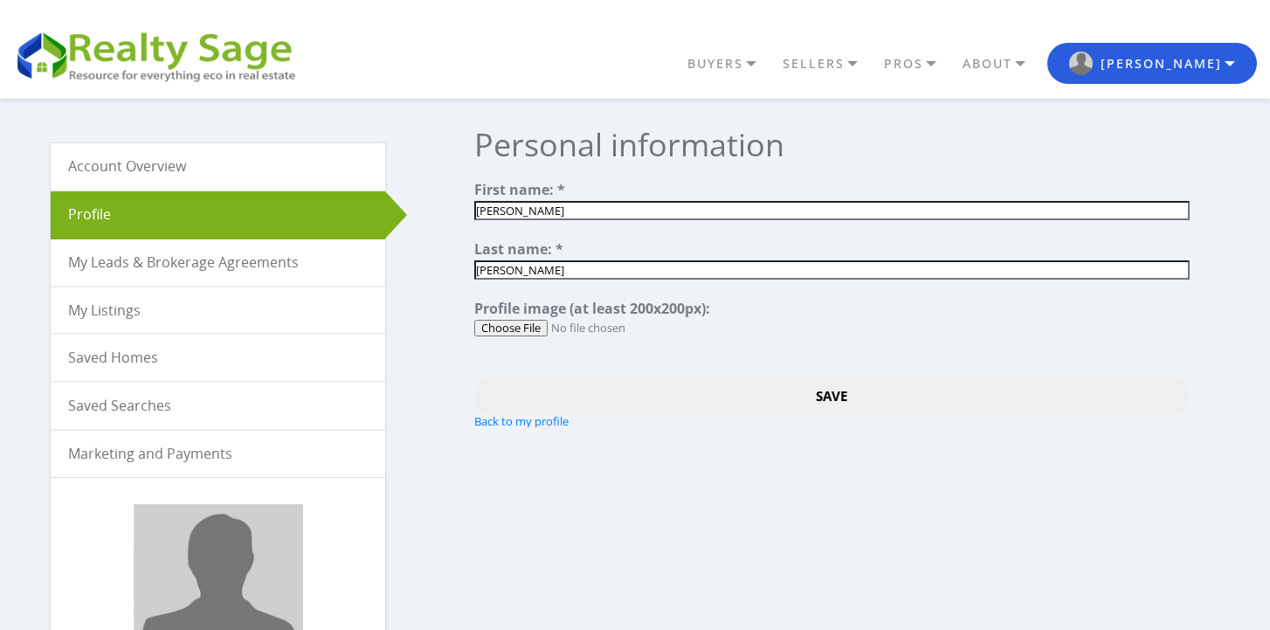
click at [525, 329] on input "file" at bounding box center [831, 328] width 715 height 17
type input "C:\fakepath\Kasa_267-2-2.jpeg"
click at [816, 397] on input "Save" at bounding box center [831, 395] width 715 height 39
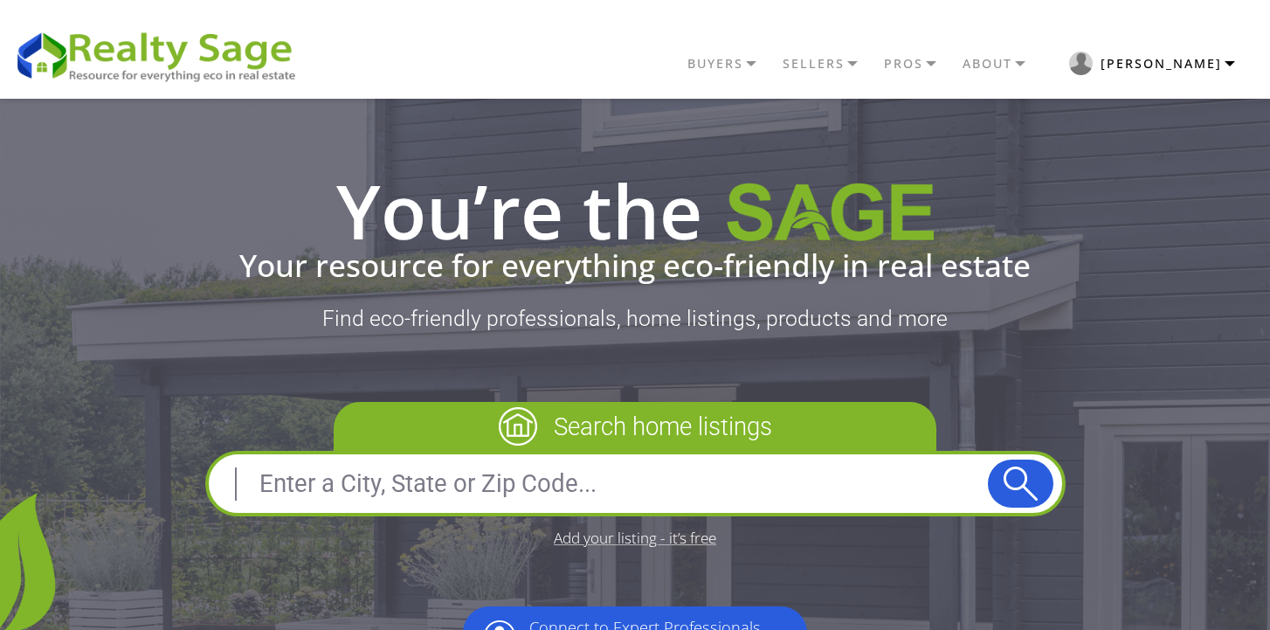
click at [1199, 73] on button "[PERSON_NAME]" at bounding box center [1152, 63] width 210 height 41
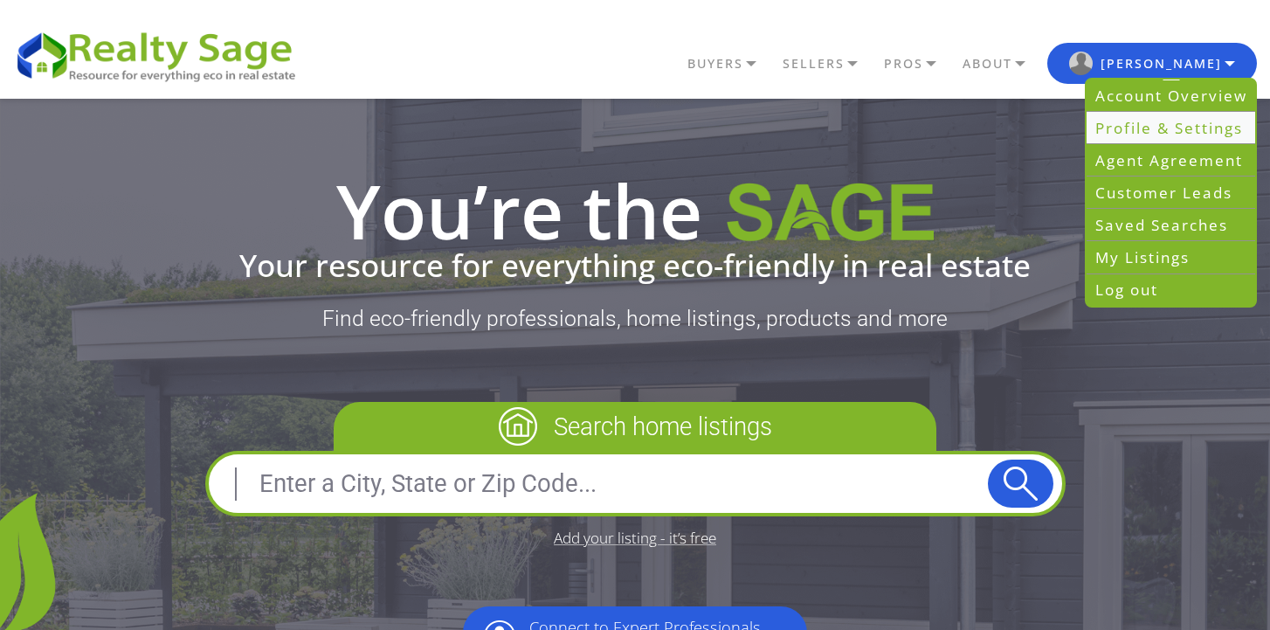
click at [1169, 131] on link "Profile & Settings" at bounding box center [1171, 128] width 169 height 32
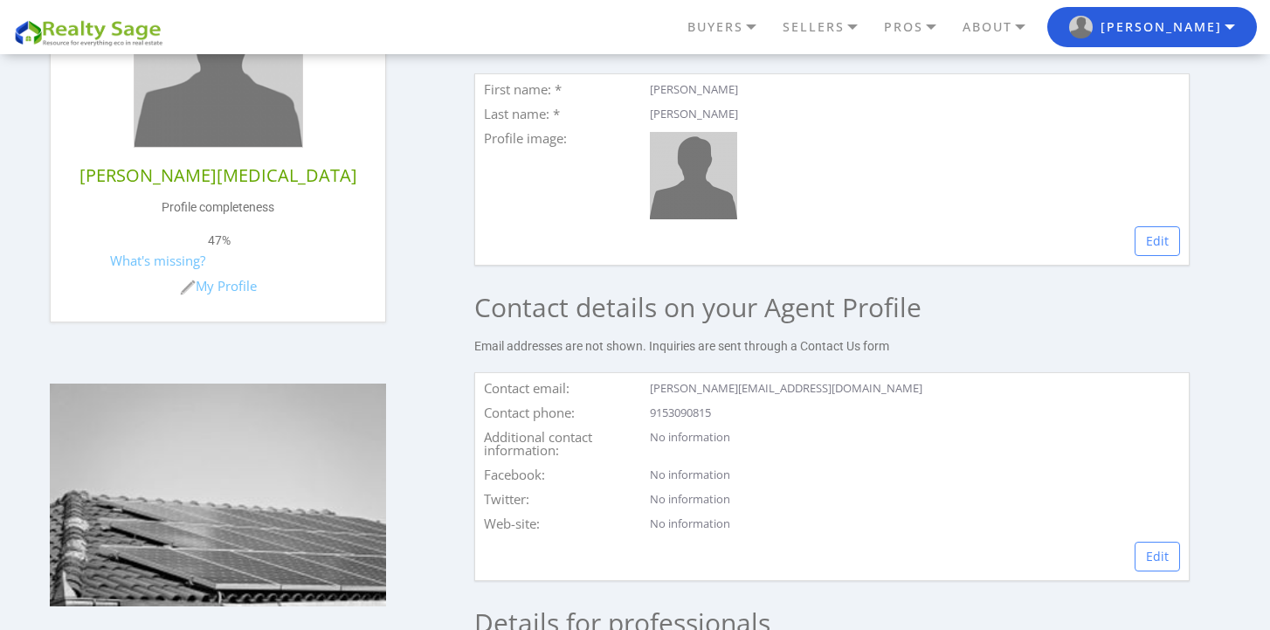
scroll to position [497, 0]
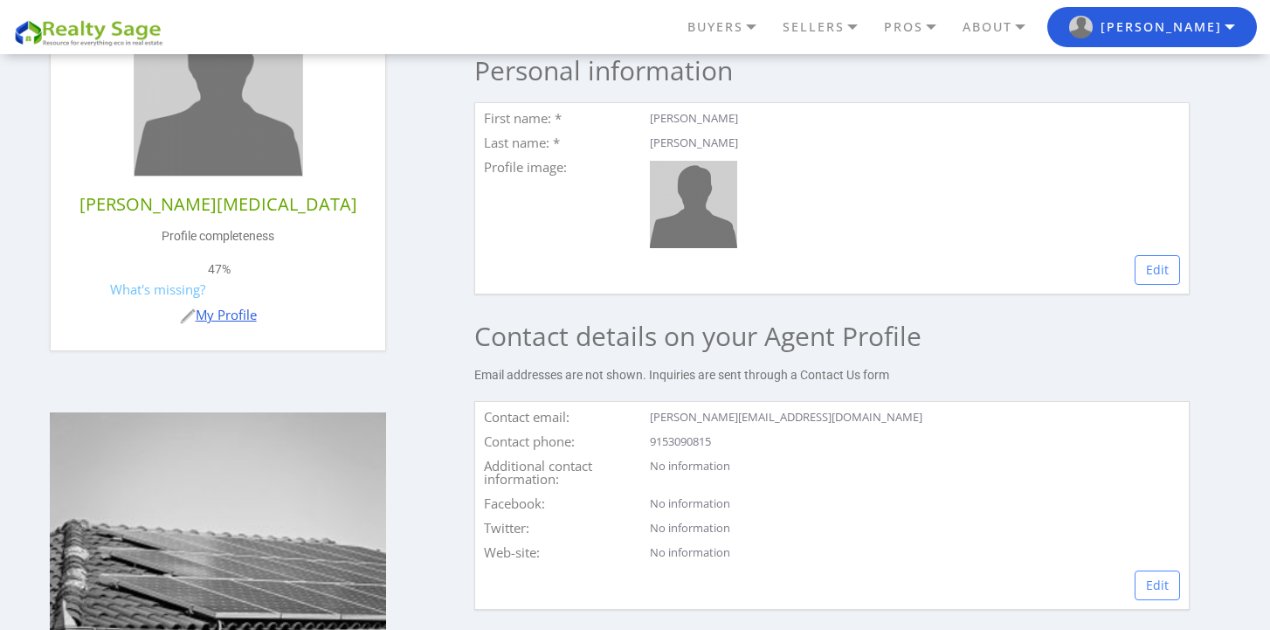
click at [224, 318] on link "My Profile" at bounding box center [218, 314] width 77 height 17
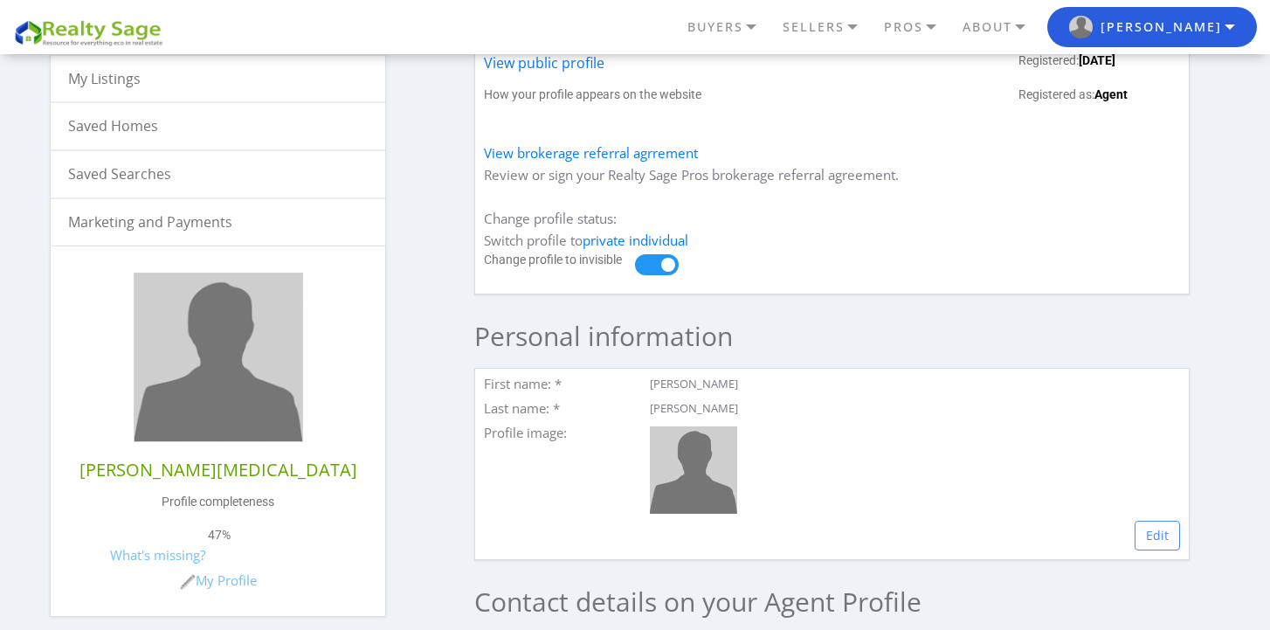
scroll to position [233, 0]
click at [223, 578] on link "My Profile" at bounding box center [218, 577] width 77 height 17
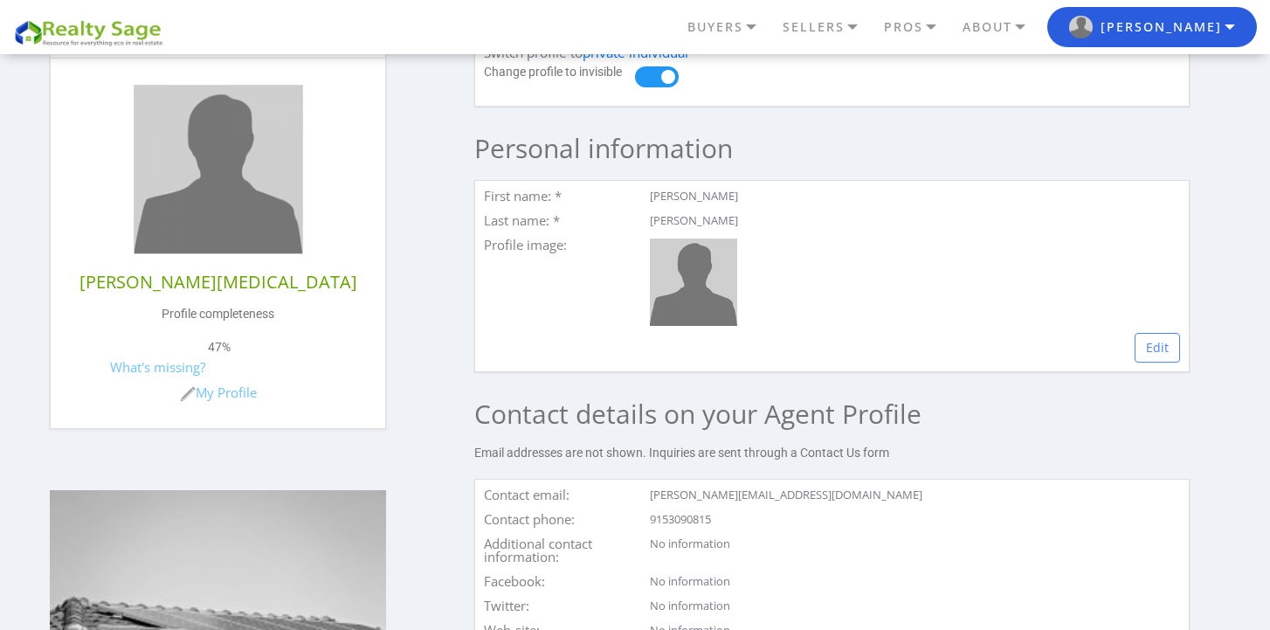
scroll to position [404, 0]
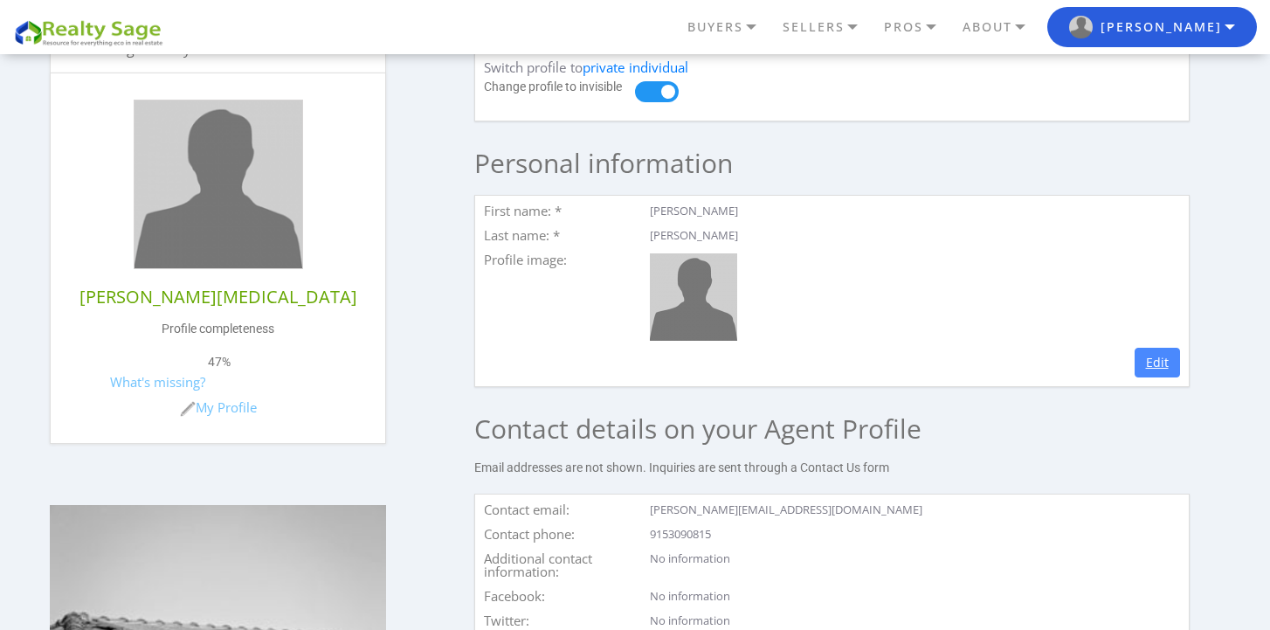
click at [1158, 359] on link "Edit" at bounding box center [1157, 363] width 45 height 30
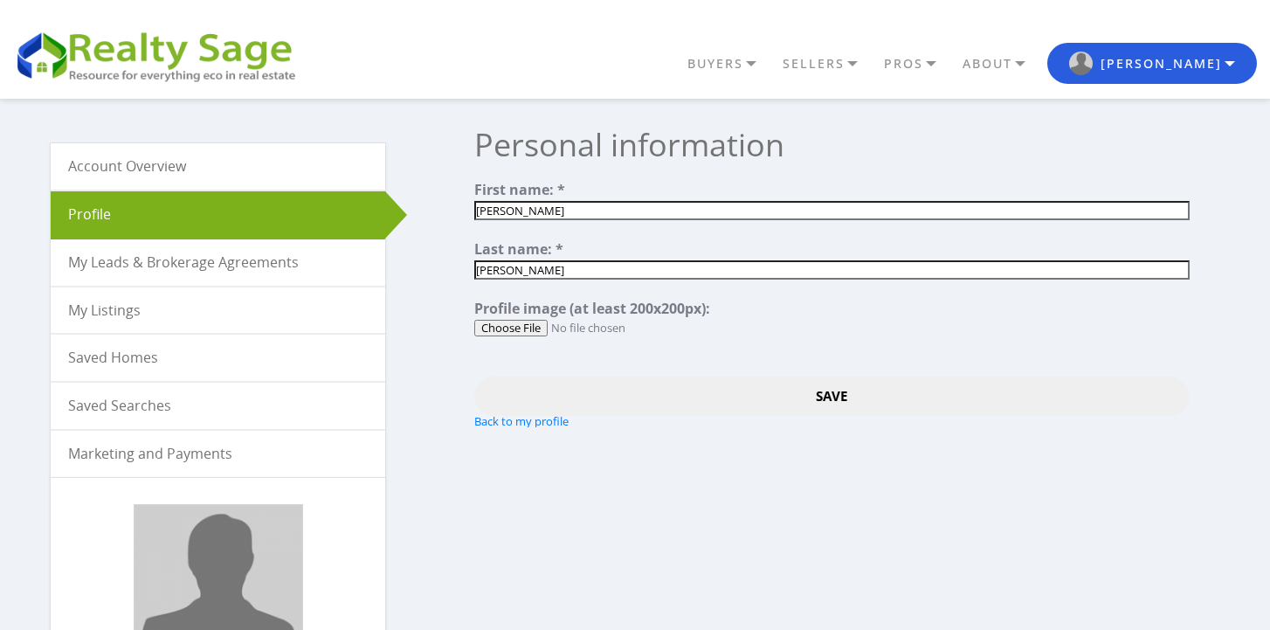
click at [539, 331] on input "file" at bounding box center [831, 328] width 715 height 17
type input "C:\fakepath\Kasa_267-2-2.jpeg"
click at [798, 400] on input "Save" at bounding box center [831, 395] width 715 height 39
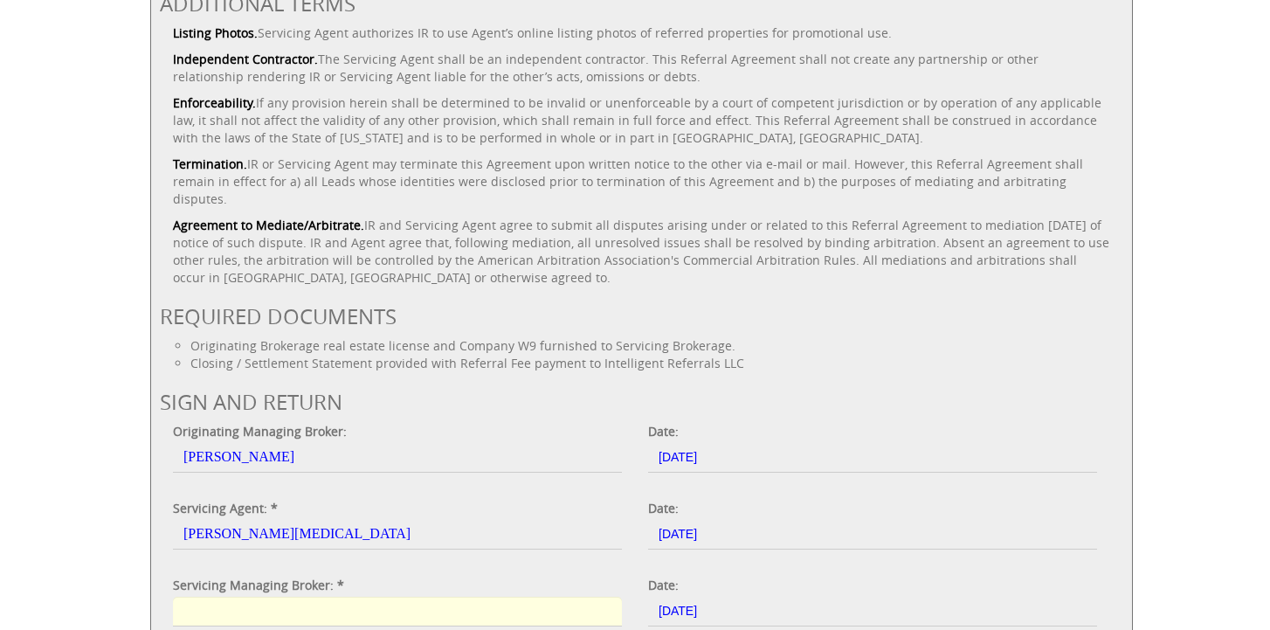
scroll to position [1508, 0]
click at [442, 595] on input "Servicing Managing Broker: *" at bounding box center [397, 610] width 449 height 30
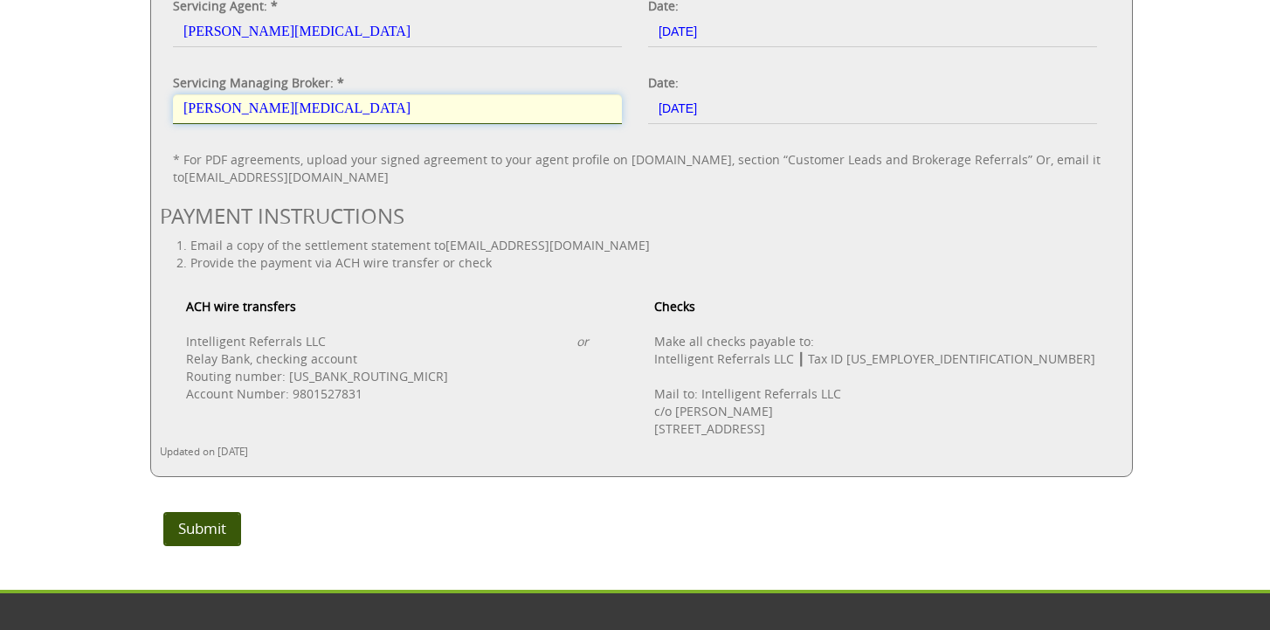
scroll to position [2011, 0]
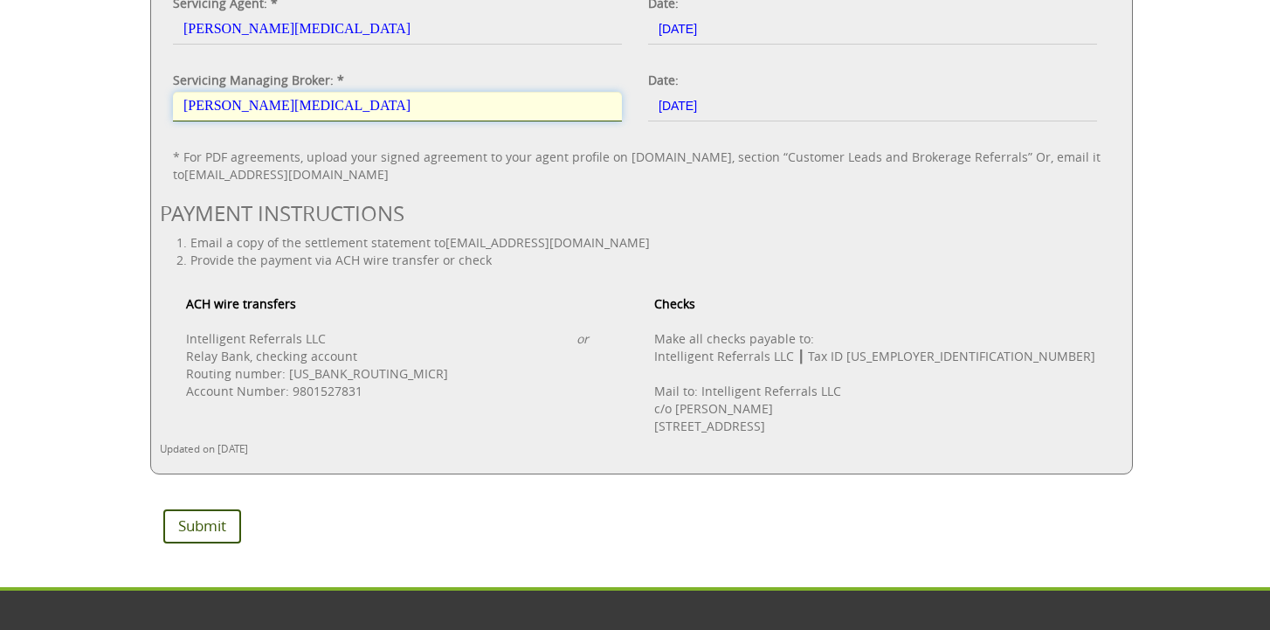
type input "[PERSON_NAME][MEDICAL_DATA]"
click at [193, 509] on input "Submit" at bounding box center [202, 525] width 78 height 33
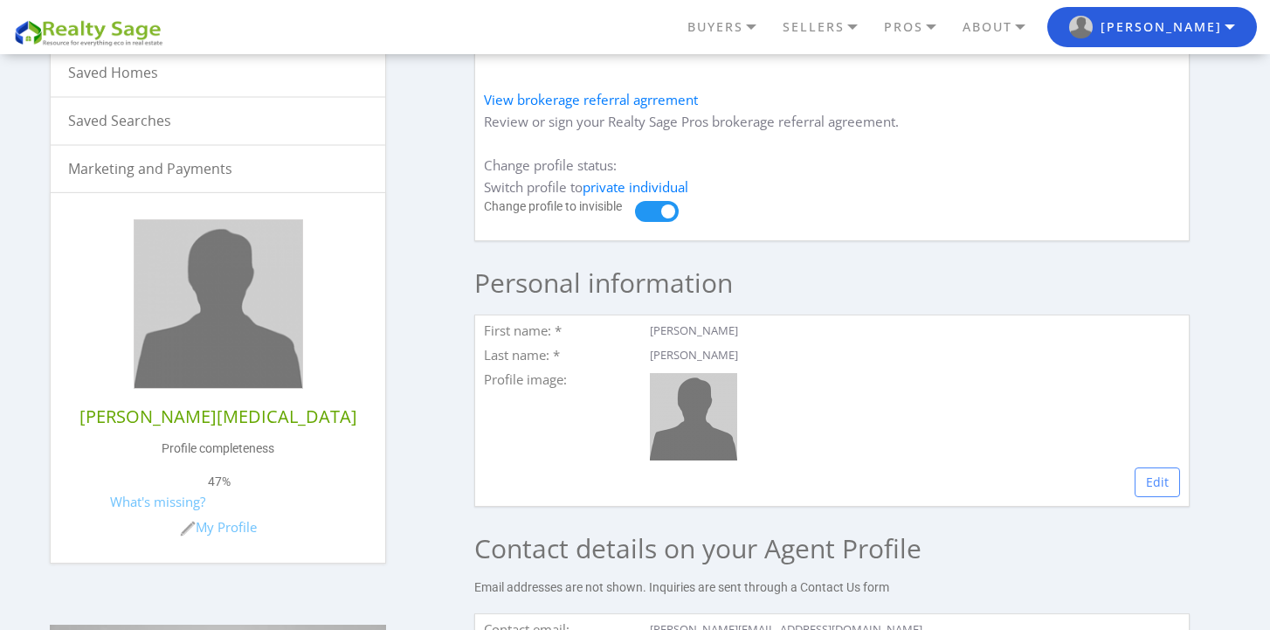
scroll to position [364, 0]
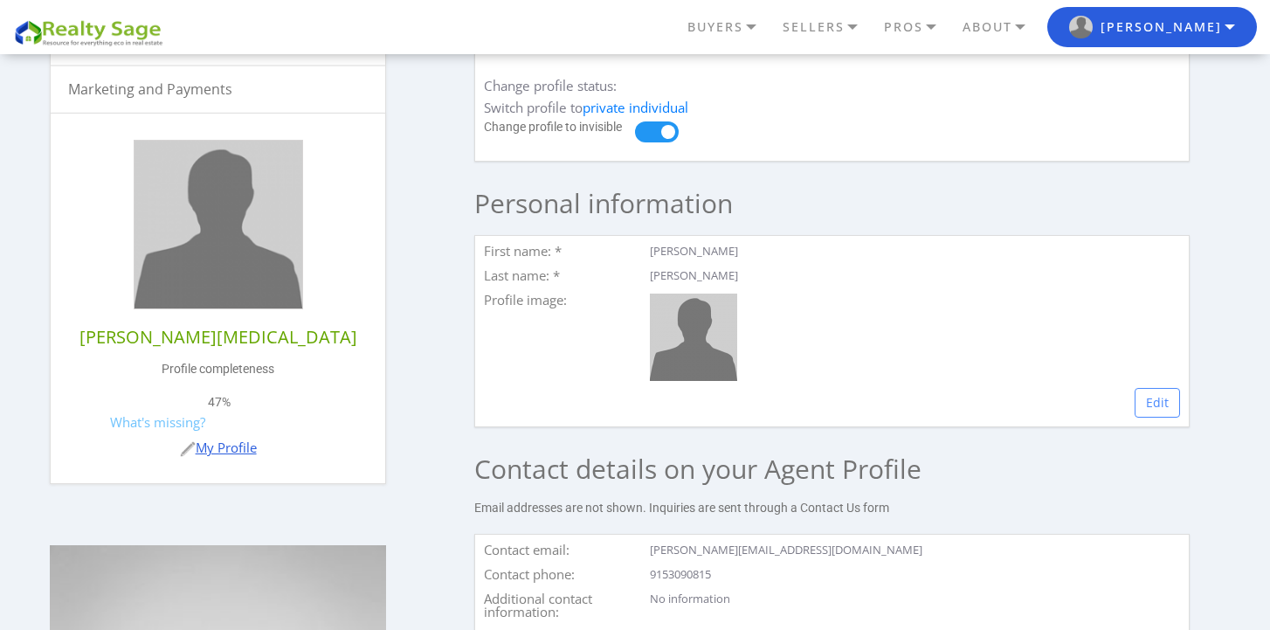
click at [224, 448] on link "My Profile" at bounding box center [218, 446] width 77 height 17
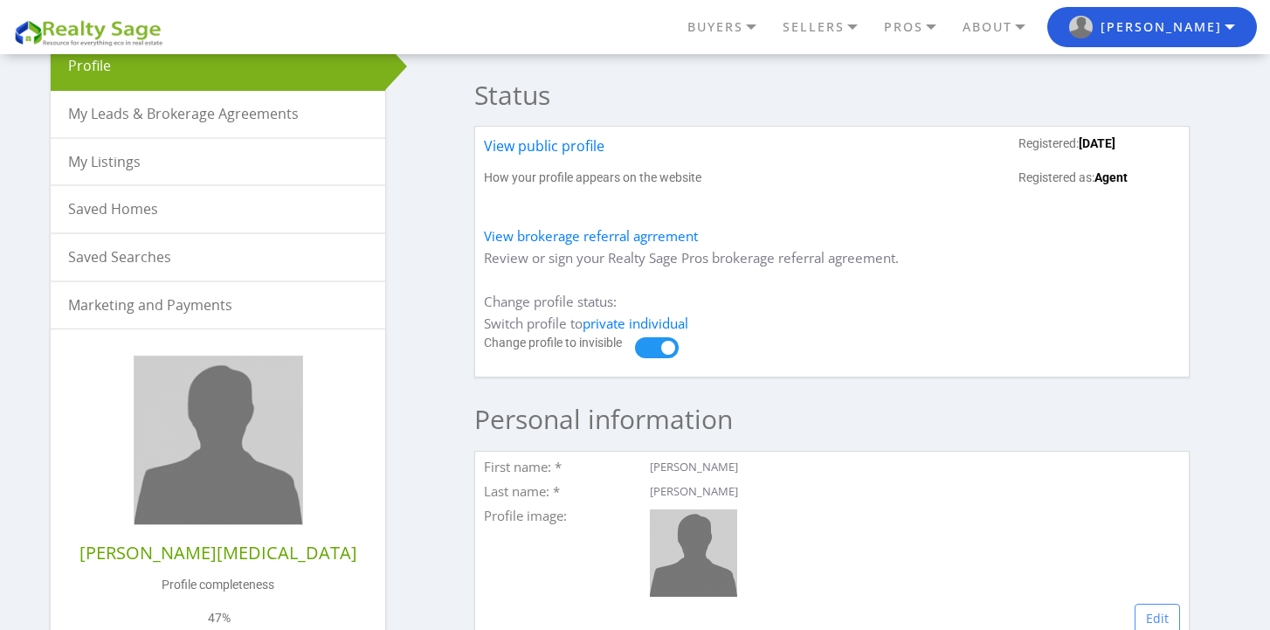
scroll to position [149, 0]
click at [673, 345] on span at bounding box center [657, 346] width 44 height 21
click at [0, 0] on input "checkbox" at bounding box center [0, 0] width 0 height 0
click at [649, 351] on span at bounding box center [657, 346] width 44 height 21
click at [0, 0] on input "checkbox" at bounding box center [0, 0] width 0 height 0
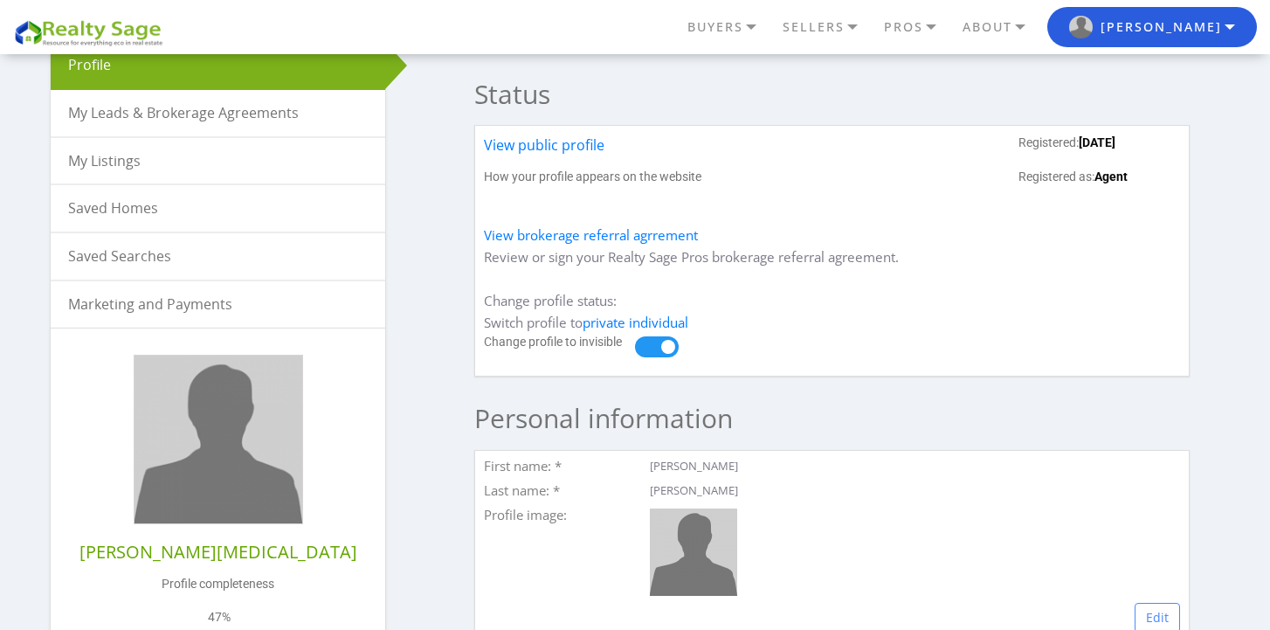
click at [673, 350] on span at bounding box center [657, 346] width 44 height 21
click at [0, 0] on input "checkbox" at bounding box center [0, 0] width 0 height 0
click at [645, 349] on span at bounding box center [657, 346] width 44 height 21
click at [0, 0] on input "checkbox" at bounding box center [0, 0] width 0 height 0
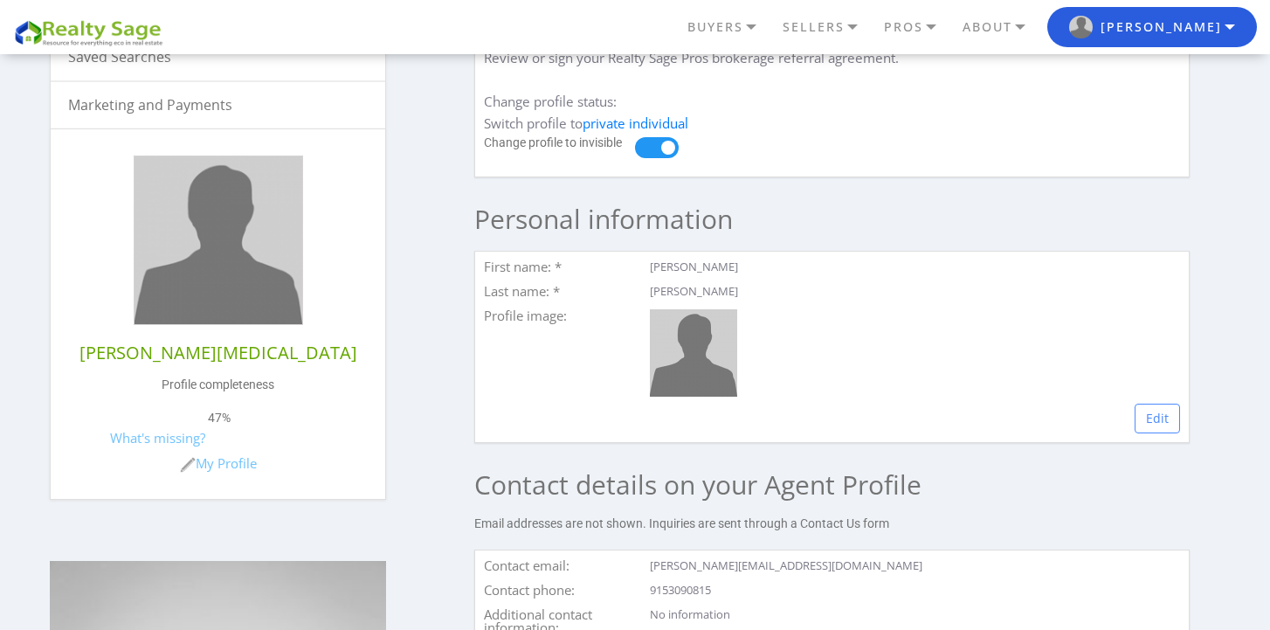
scroll to position [349, 0]
click at [1163, 417] on link "Edit" at bounding box center [1157, 418] width 45 height 30
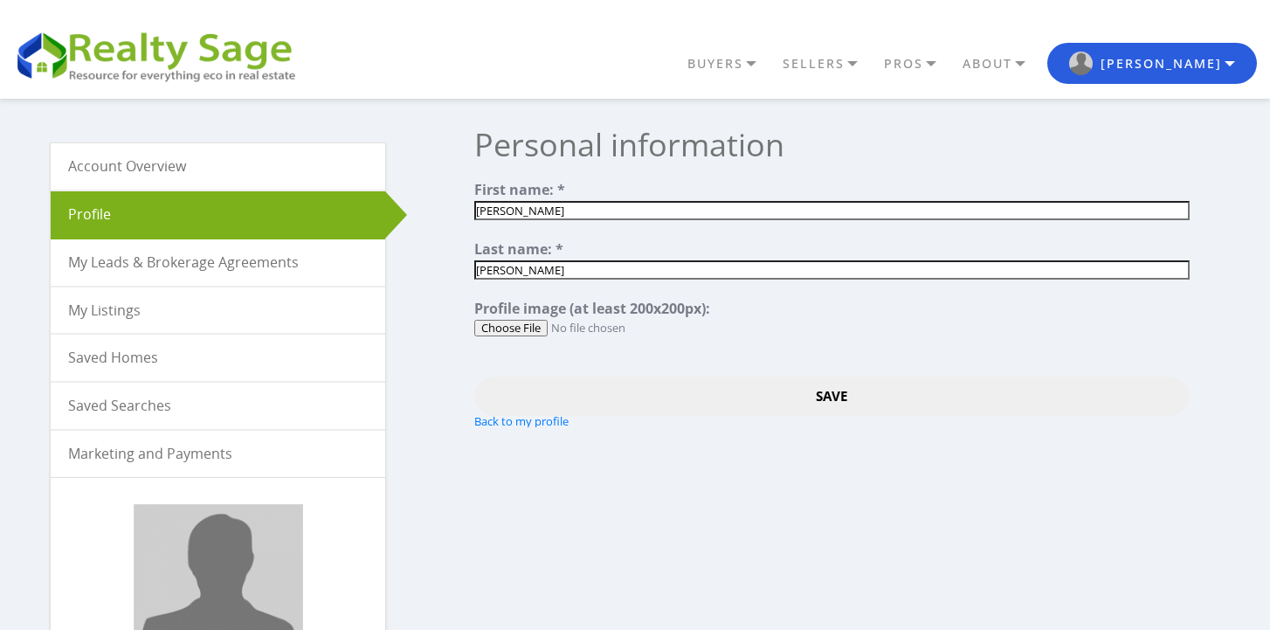
click at [542, 330] on input "file" at bounding box center [831, 328] width 715 height 17
type input "C:\fakepath\Kasa_255.jpeg"
click at [524, 328] on input "file" at bounding box center [831, 328] width 715 height 17
